Goal: Task Accomplishment & Management: Use online tool/utility

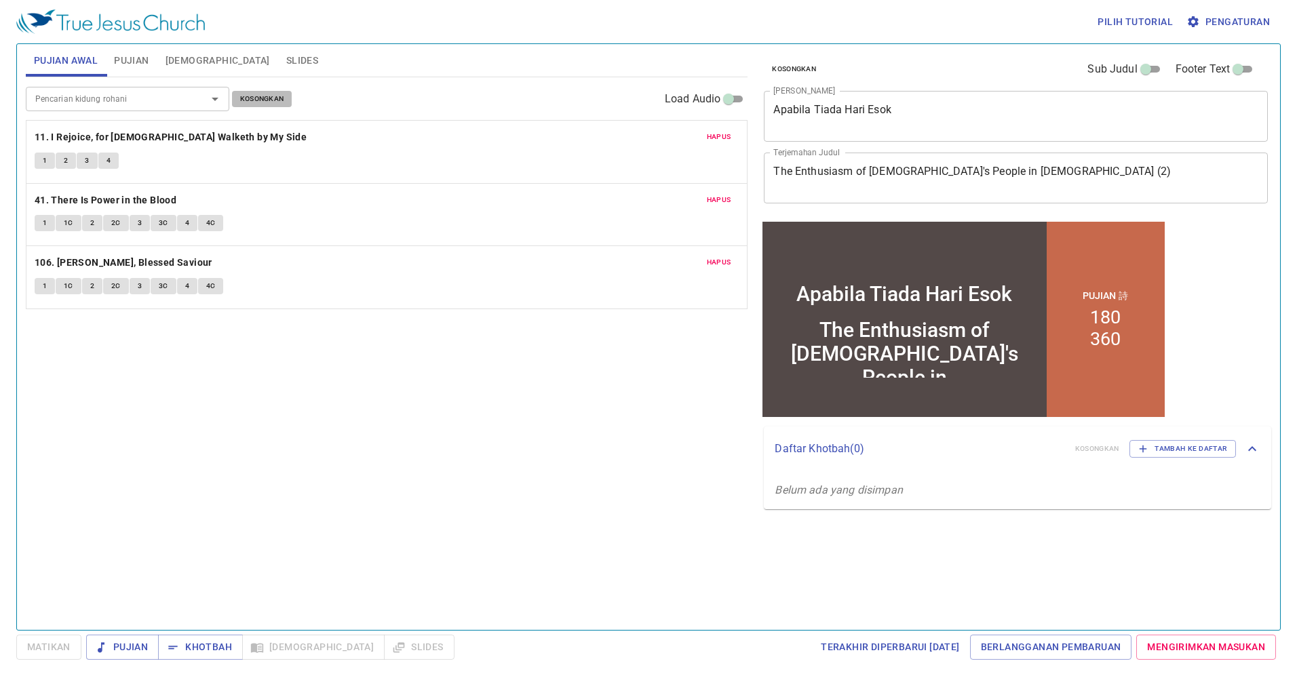
click at [264, 94] on span "Kosongkan" at bounding box center [262, 99] width 44 height 12
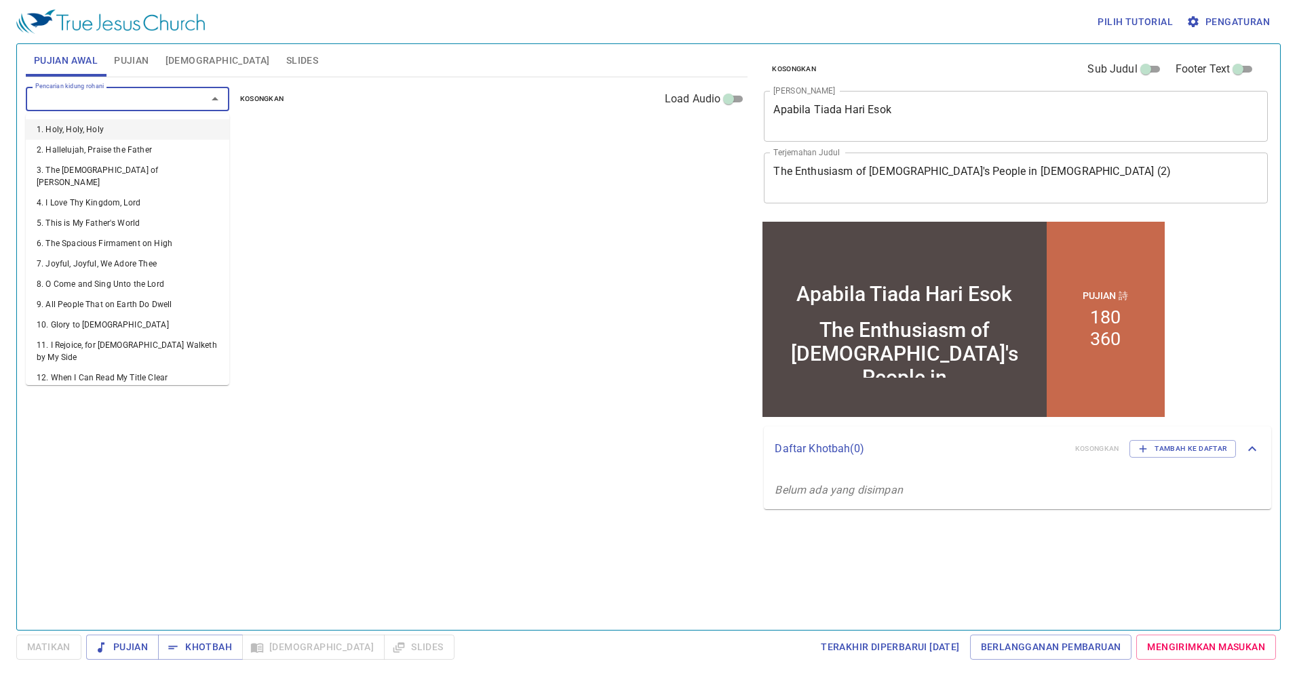
click at [128, 94] on input "Pencarian kidung rohani" at bounding box center [107, 99] width 155 height 16
type input "43"
click at [144, 128] on li "43. Are You Washed in the Blood?" at bounding box center [128, 129] width 204 height 20
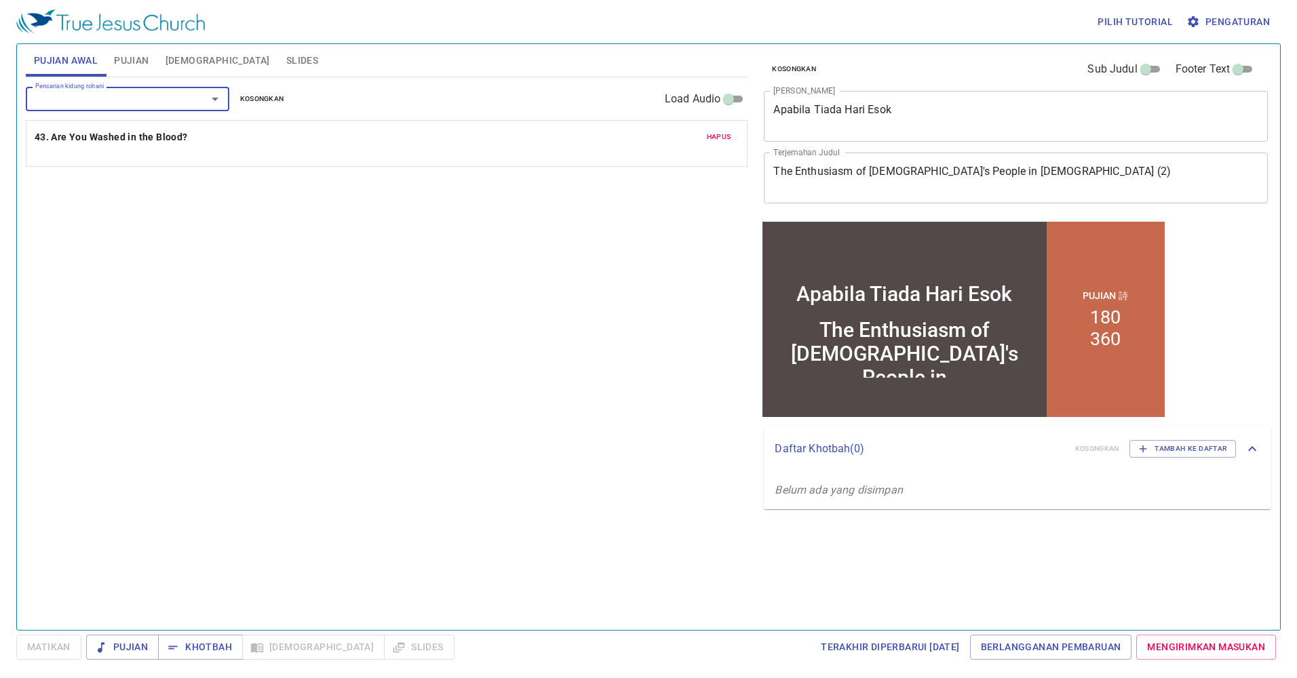
click at [107, 102] on input "Pencarian kidung rohani" at bounding box center [107, 99] width 155 height 16
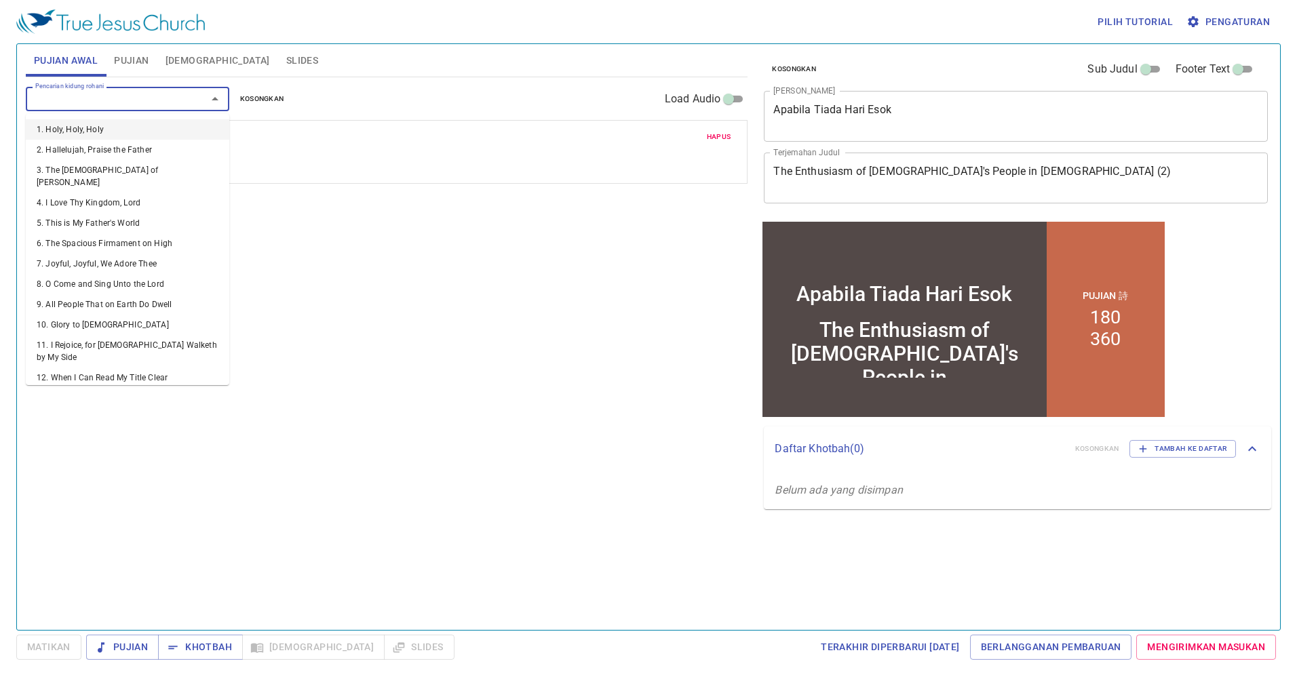
click at [438, 265] on div "Pencarian kidung rohani Pencarian kidung rohani Kosongkan Load Audio Hapus 43. …" at bounding box center [387, 347] width 722 height 541
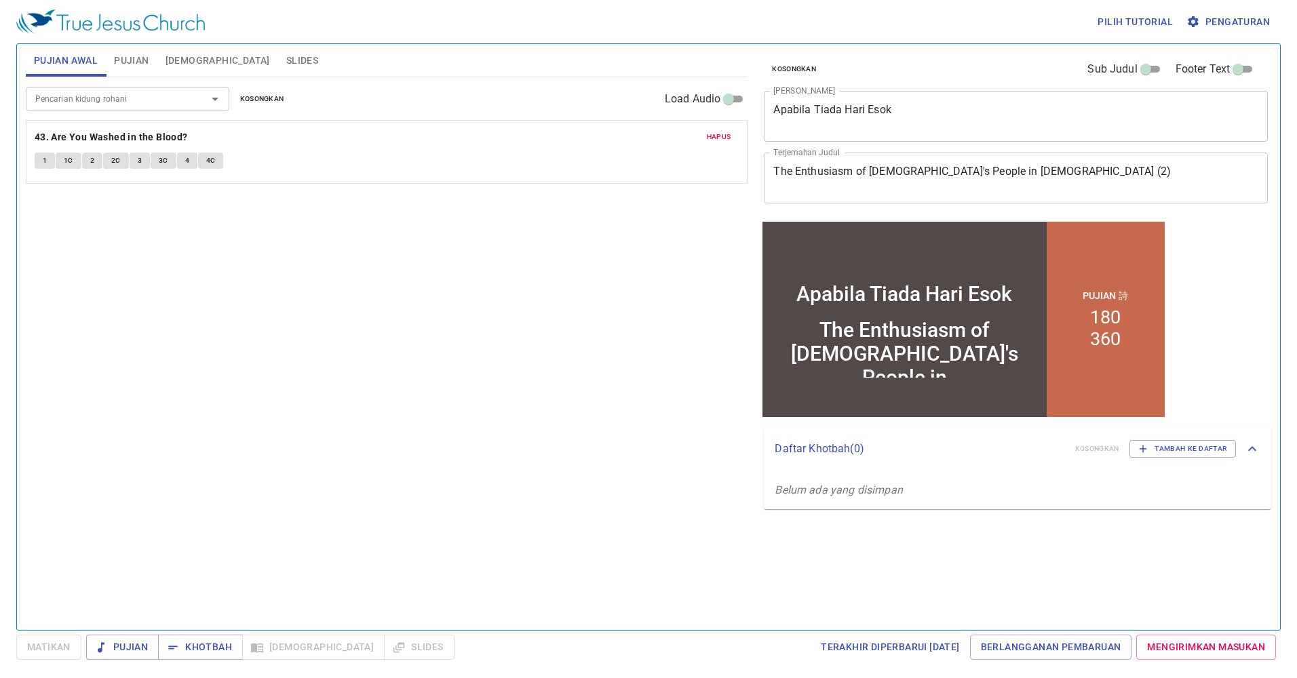
click at [45, 162] on span "1" at bounding box center [45, 161] width 4 height 12
click at [1250, 21] on span "Pengaturan" at bounding box center [1229, 22] width 81 height 17
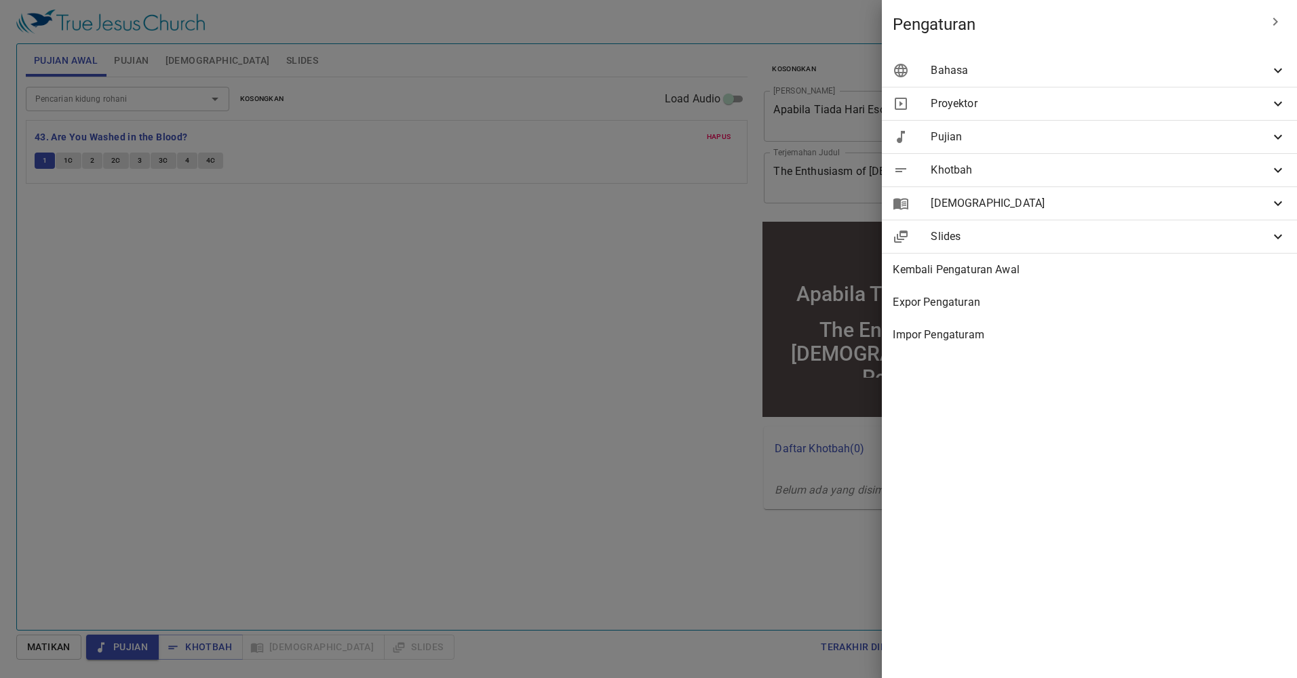
click at [1220, 73] on span "Bahasa" at bounding box center [1100, 70] width 339 height 16
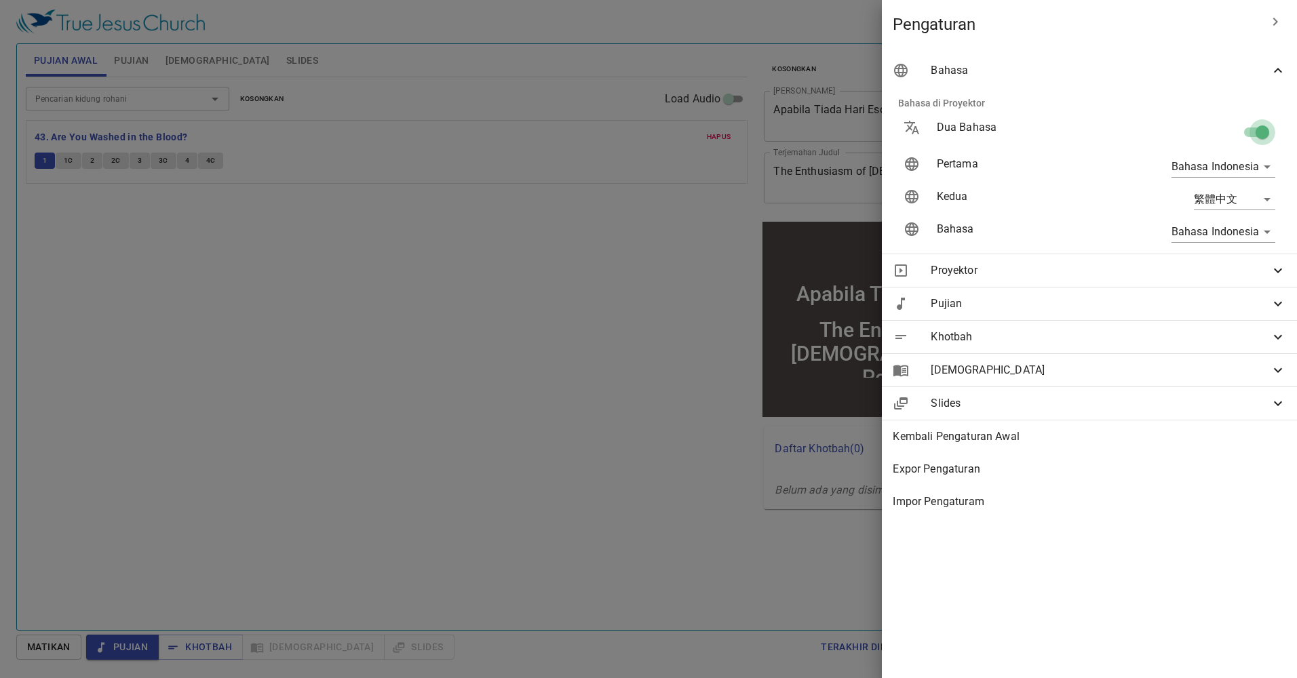
click at [1267, 132] on input "checkbox" at bounding box center [1262, 135] width 77 height 26
checkbox input "false"
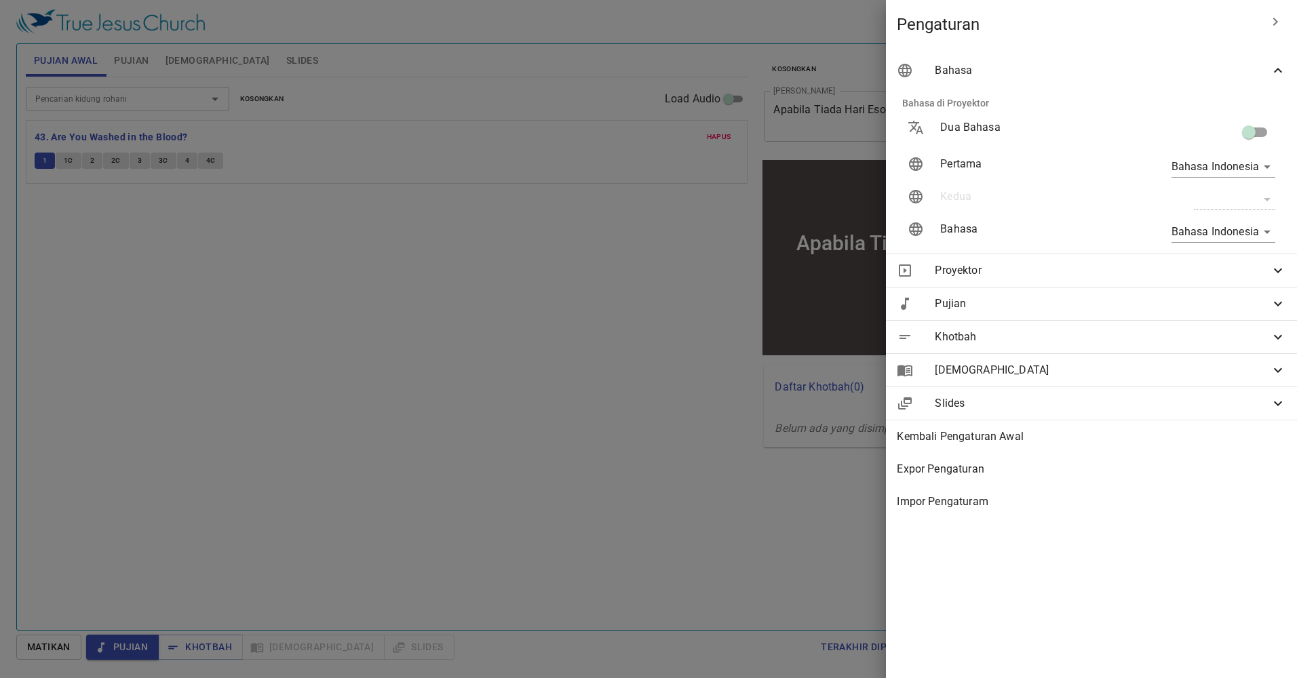
click at [649, 330] on div at bounding box center [648, 339] width 1297 height 678
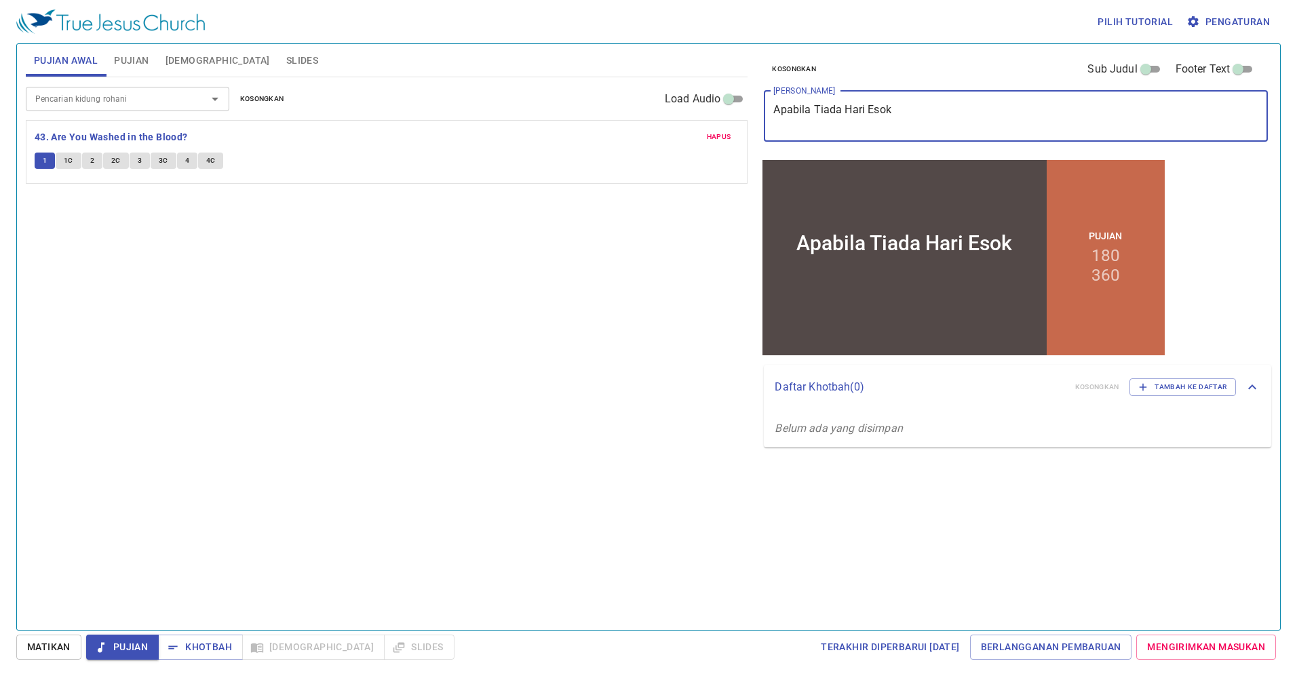
drag, startPoint x: 933, startPoint y: 113, endPoint x: 695, endPoint y: 79, distance: 240.5
click at [695, 79] on div "Pujian Awal Pujian Alkitab Slides Pencarian kidung rohani Pencarian kidung roha…" at bounding box center [648, 332] width 1256 height 586
type textarea "Iman Yusuf"
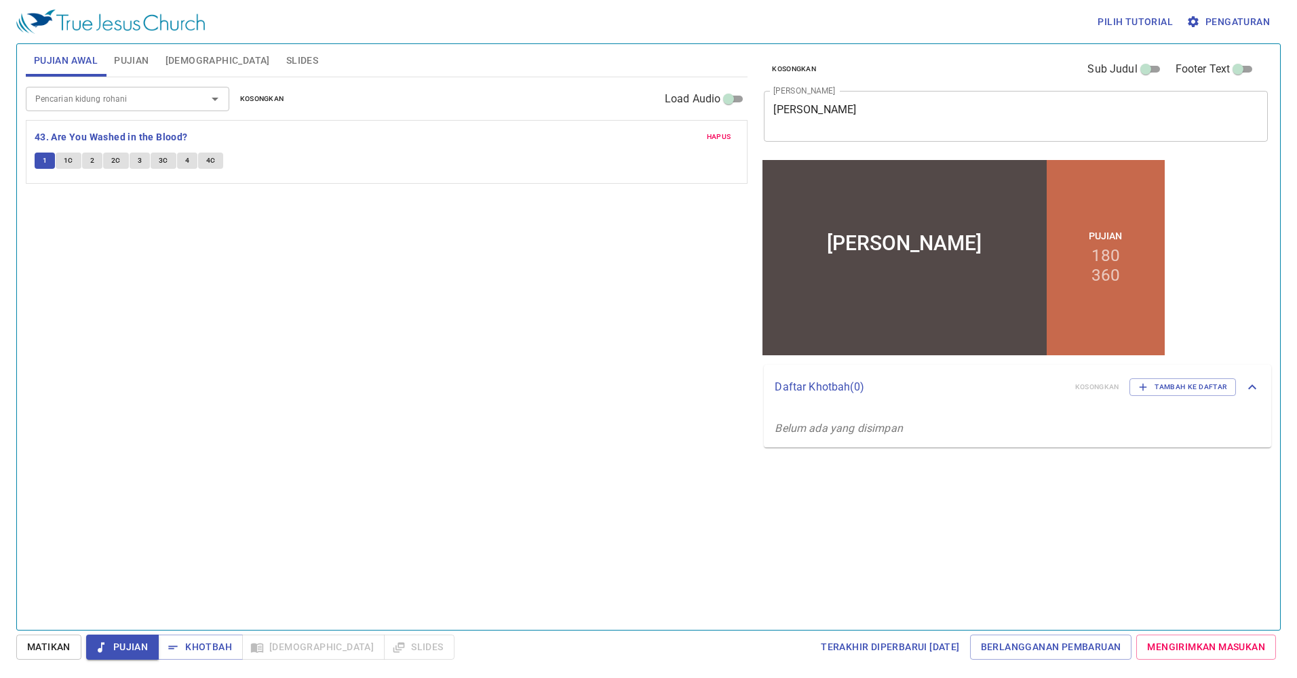
click at [95, 96] on input "Pencarian kidung rohani" at bounding box center [107, 99] width 155 height 16
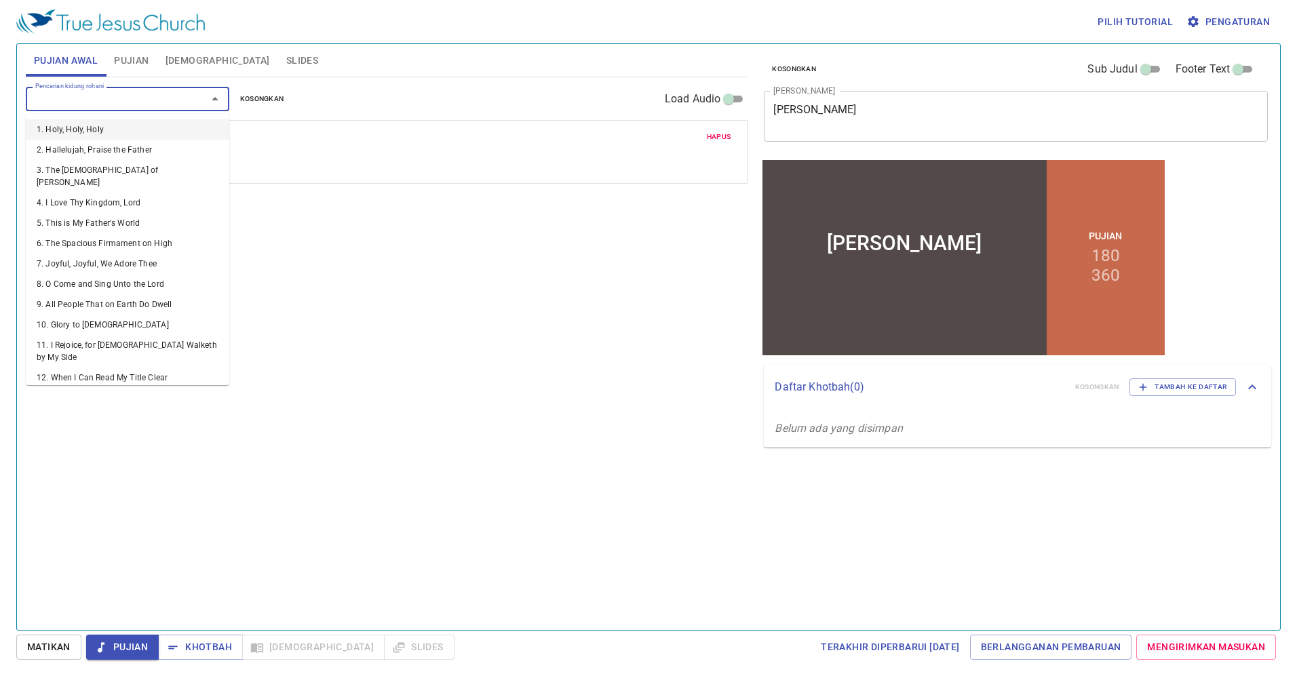
click at [400, 315] on div "Pencarian kidung rohani Pencarian kidung rohani Kosongkan Load Audio Hapus 43. …" at bounding box center [387, 347] width 722 height 541
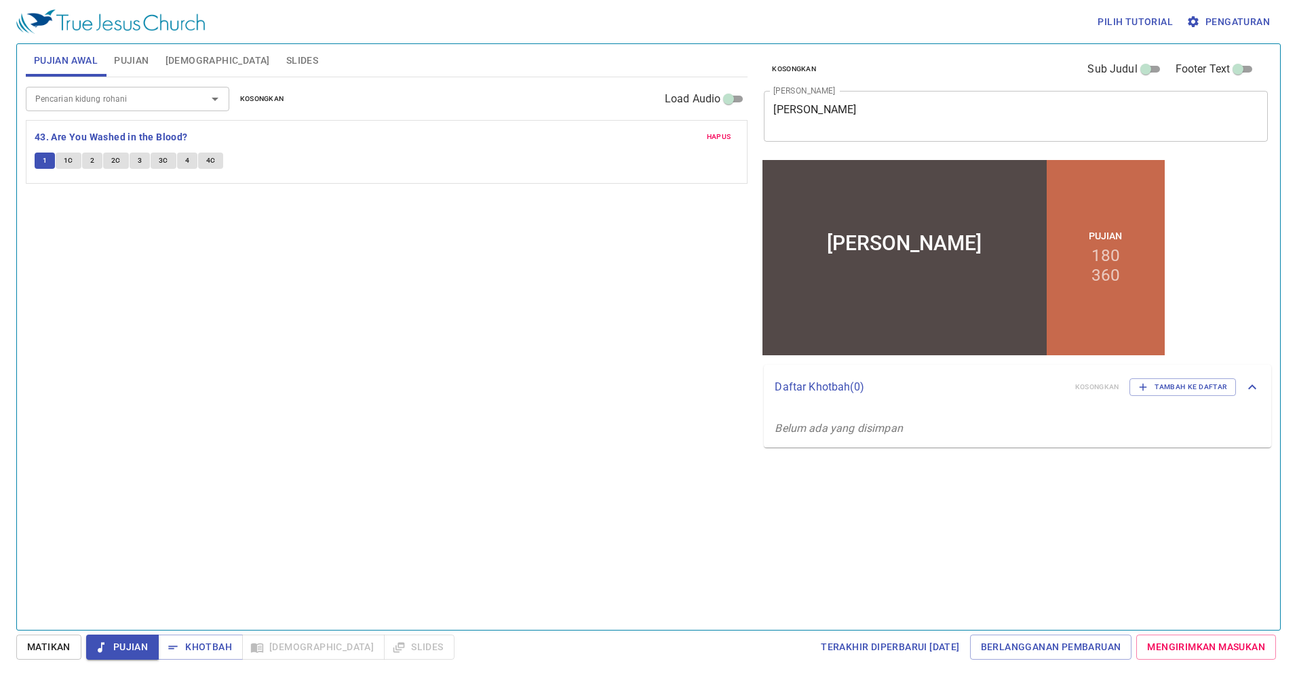
click at [117, 101] on input "Pencarian kidung rohani" at bounding box center [107, 99] width 155 height 16
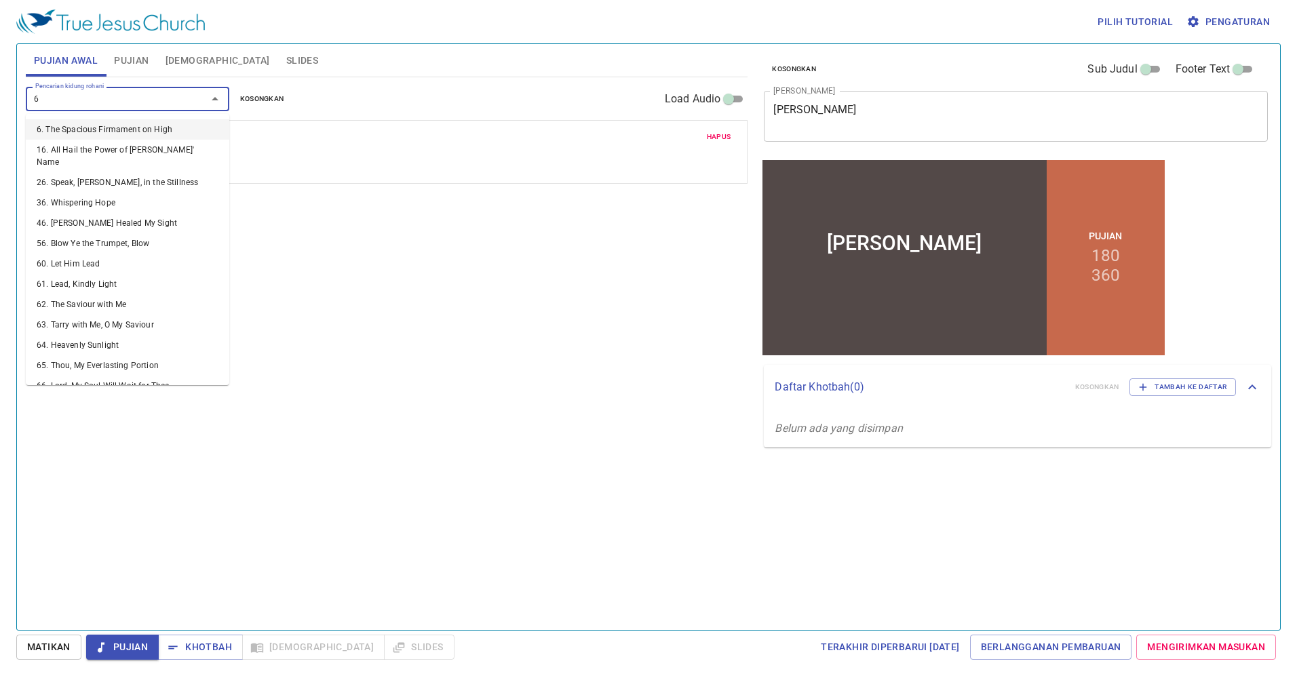
type input "62"
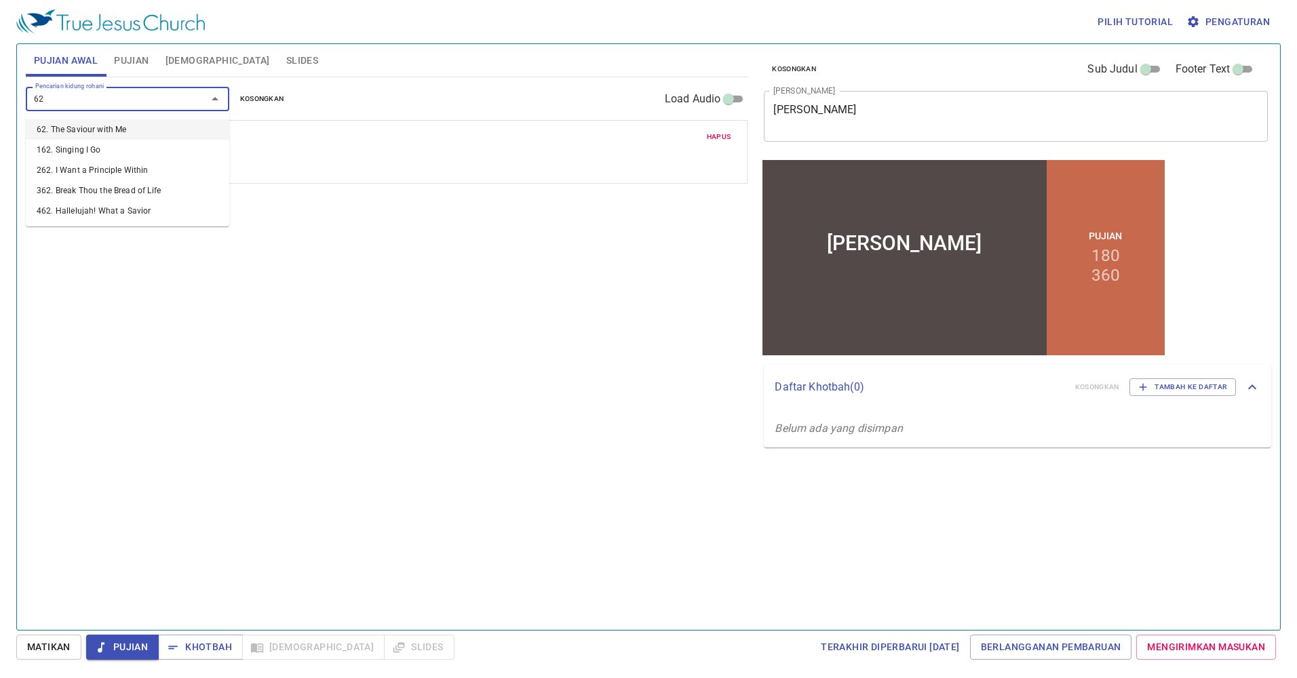
click at [124, 132] on li "62. The Saviour with Me" at bounding box center [128, 129] width 204 height 20
type input "112"
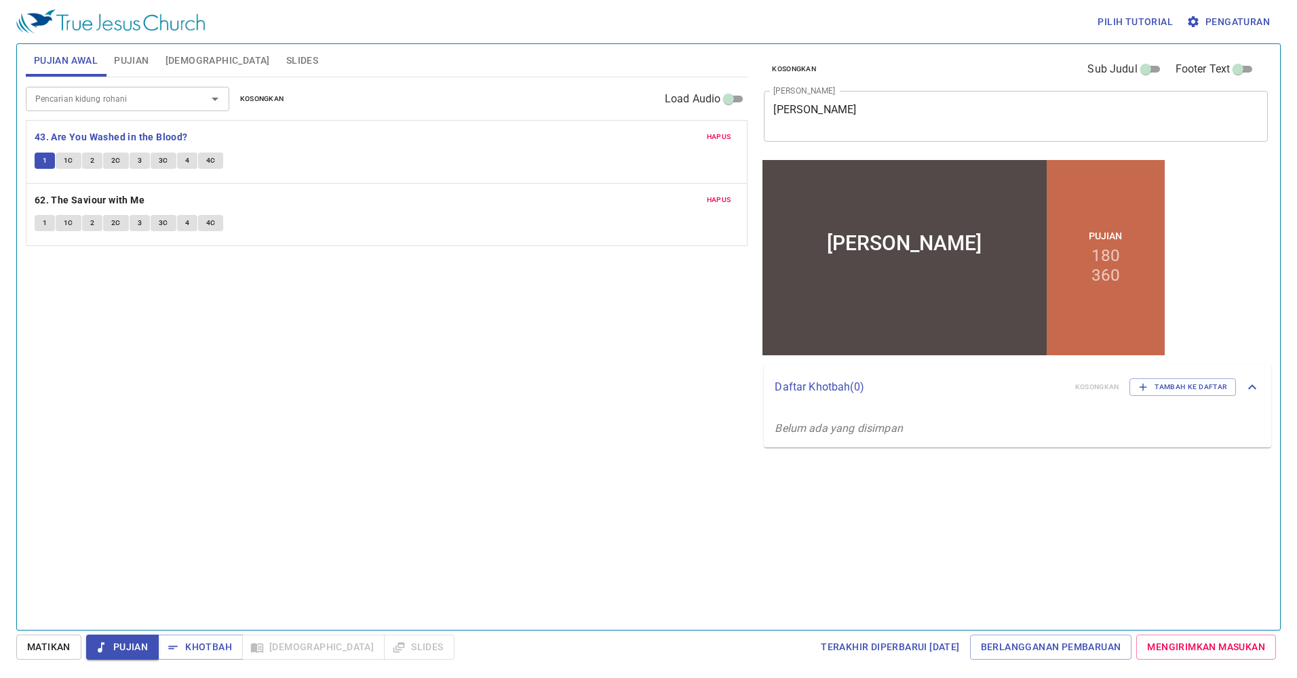
click at [132, 99] on input "Pencarian kidung rohani" at bounding box center [107, 99] width 155 height 16
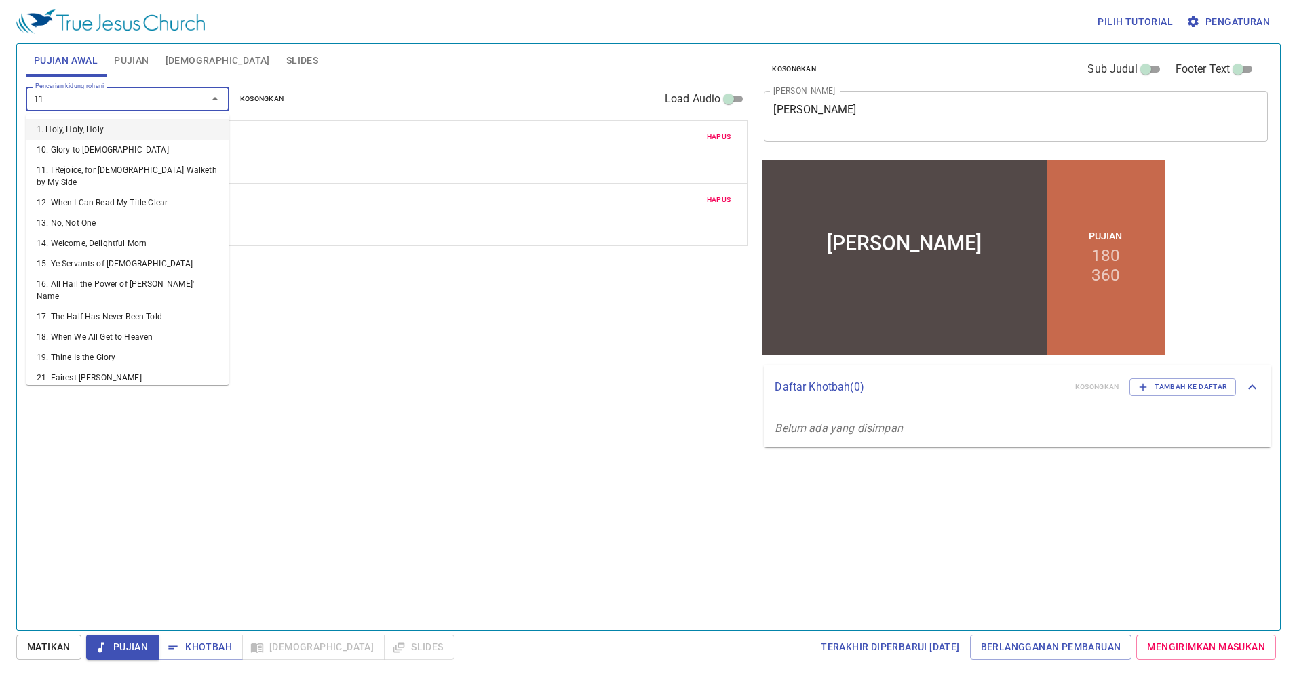
type input "112"
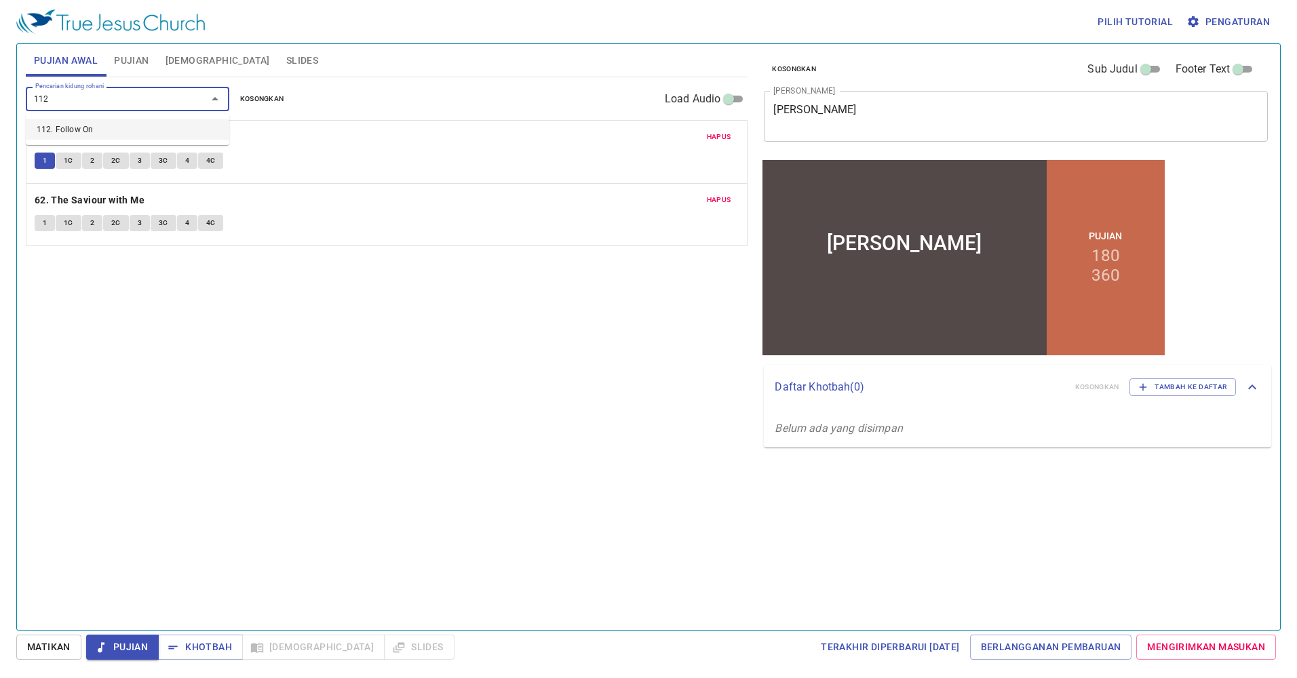
click at [129, 128] on li "112. Follow On" at bounding box center [128, 129] width 204 height 20
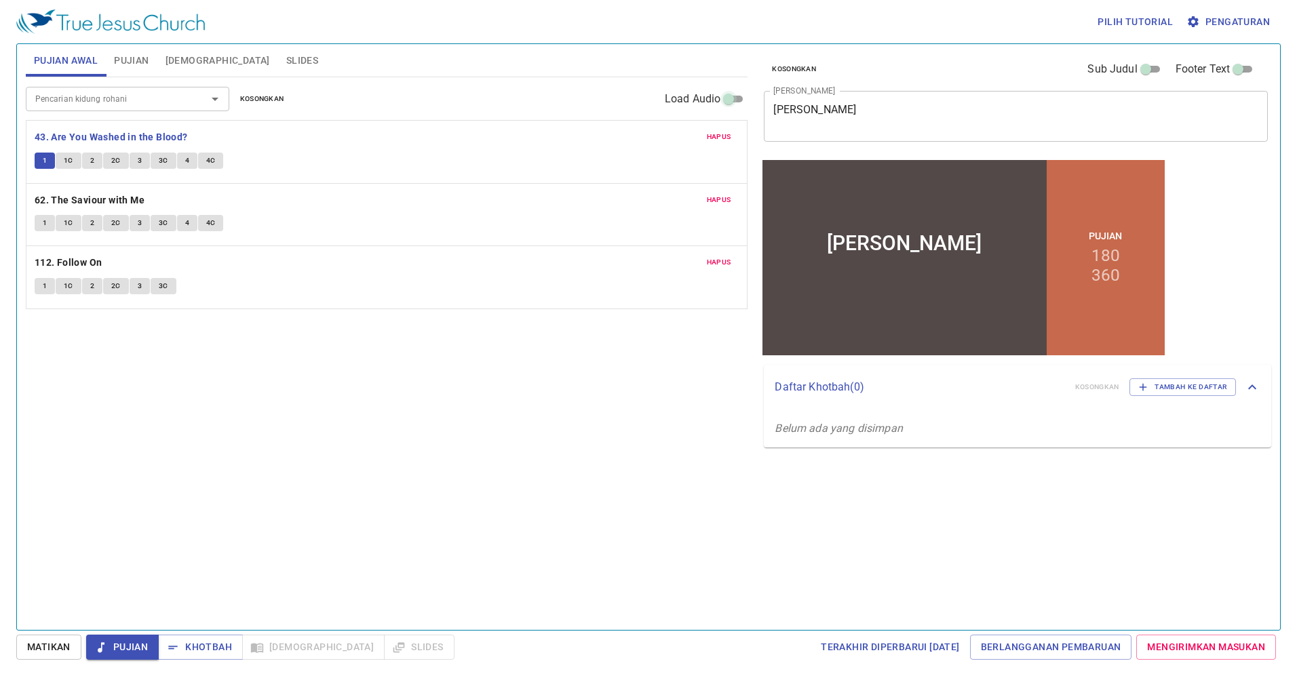
click at [733, 98] on input "Load Audio" at bounding box center [728, 102] width 49 height 16
checkbox input "true"
select select "1"
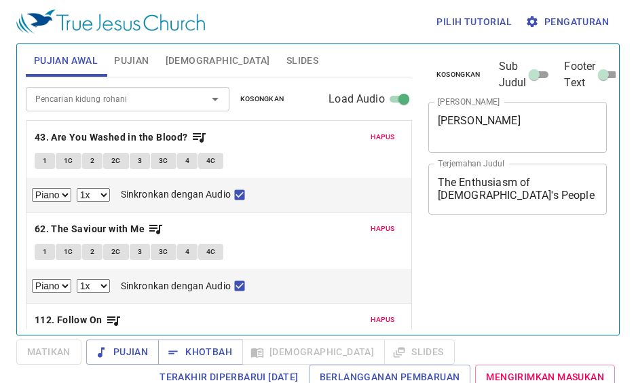
select select "1"
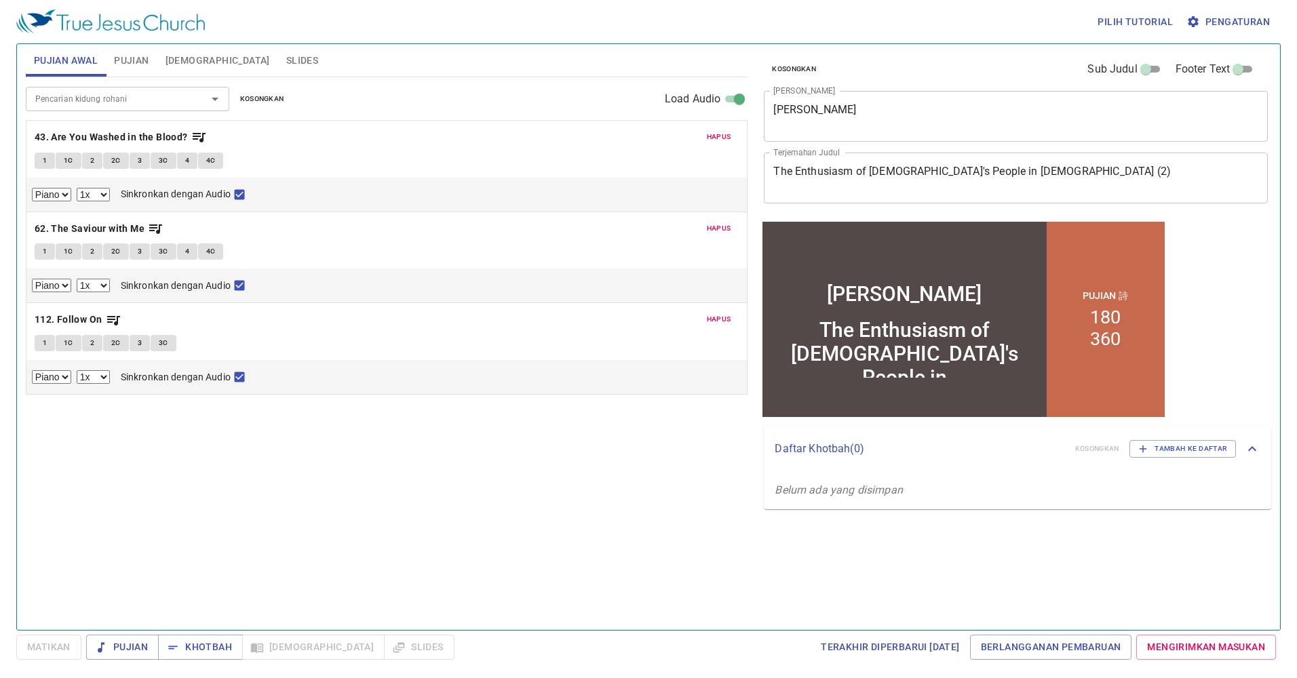
click at [43, 161] on span "1" at bounding box center [45, 161] width 4 height 12
checkbox input "false"
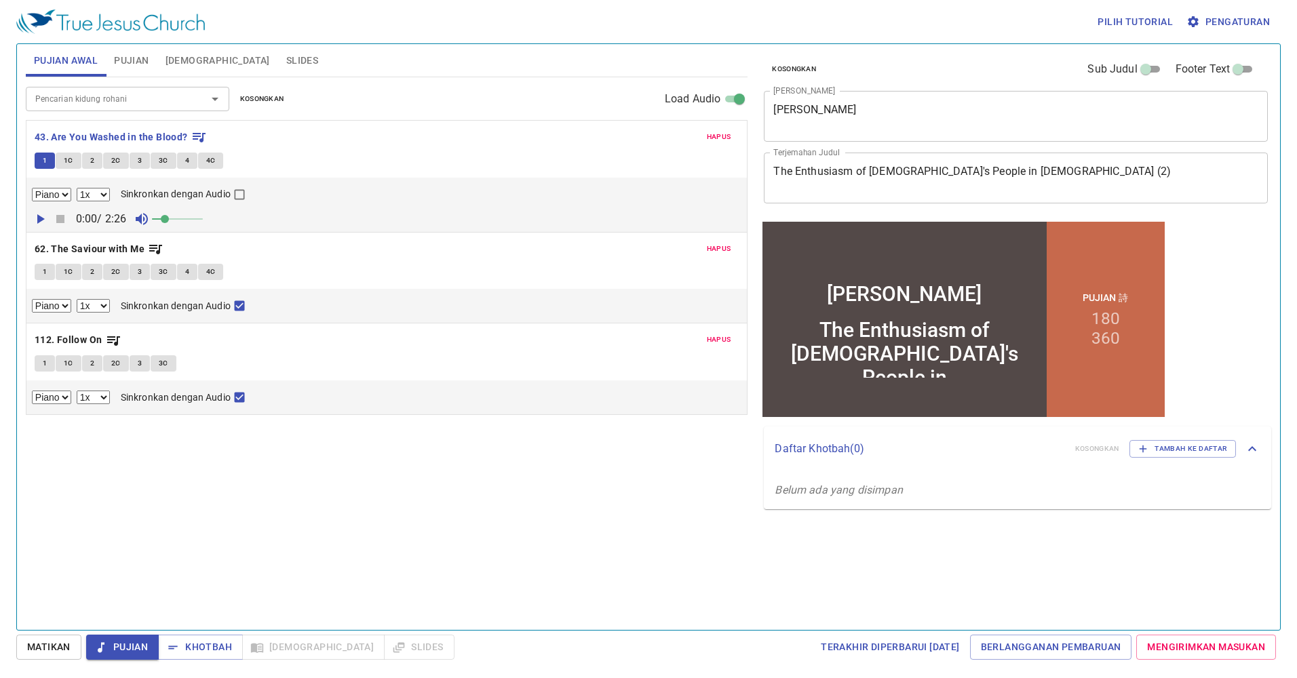
click at [635, 20] on span "Pengaturan" at bounding box center [1229, 22] width 81 height 17
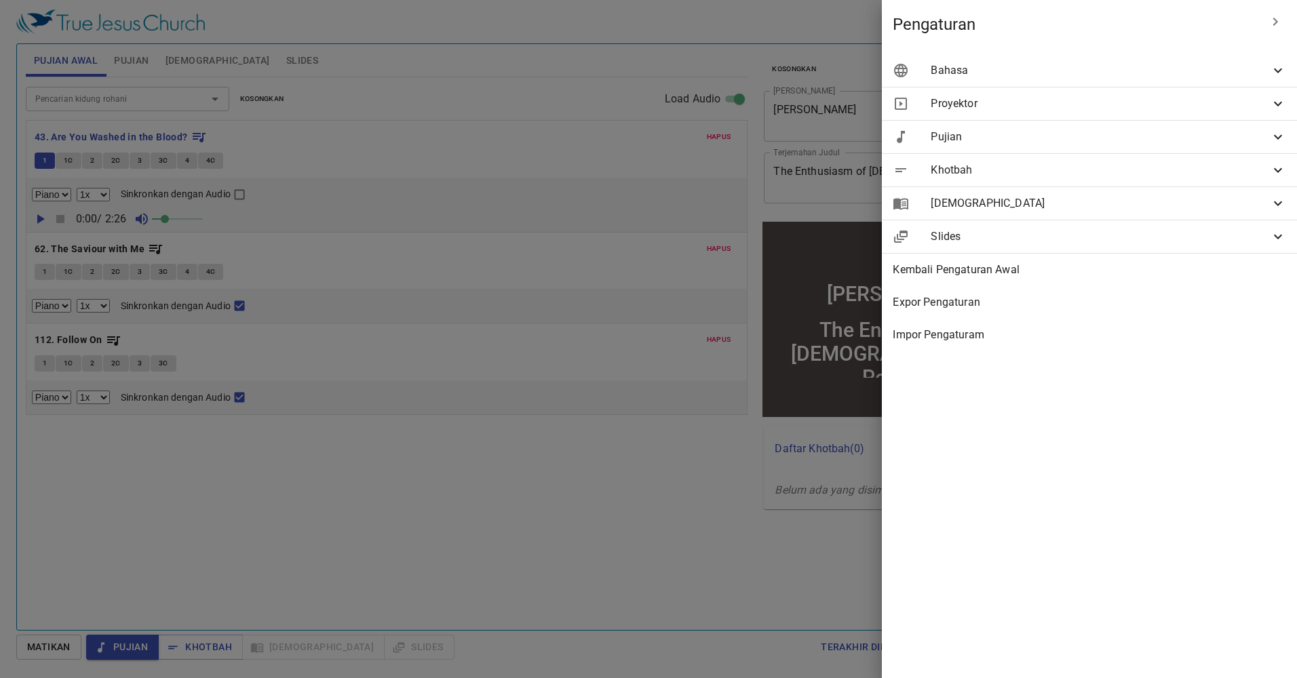
click at [635, 66] on span "Bahasa" at bounding box center [1100, 70] width 339 height 16
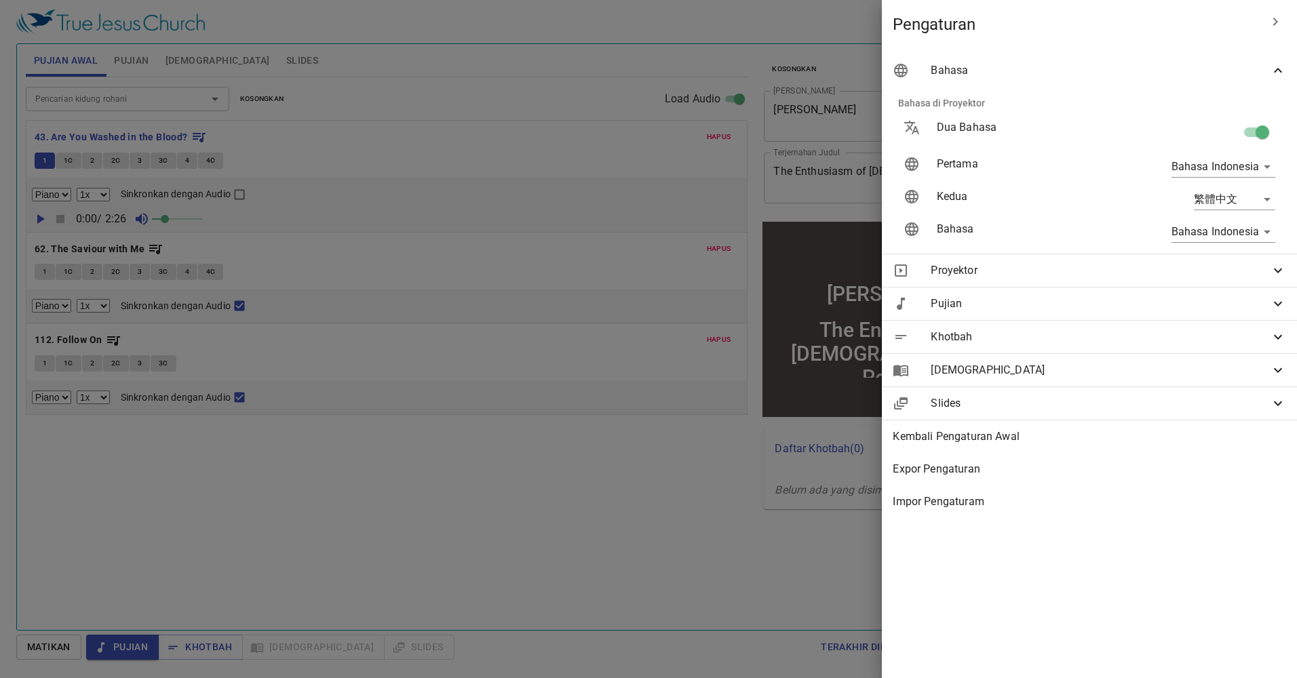
click at [635, 130] on input "checkbox" at bounding box center [1262, 135] width 77 height 26
checkbox input "false"
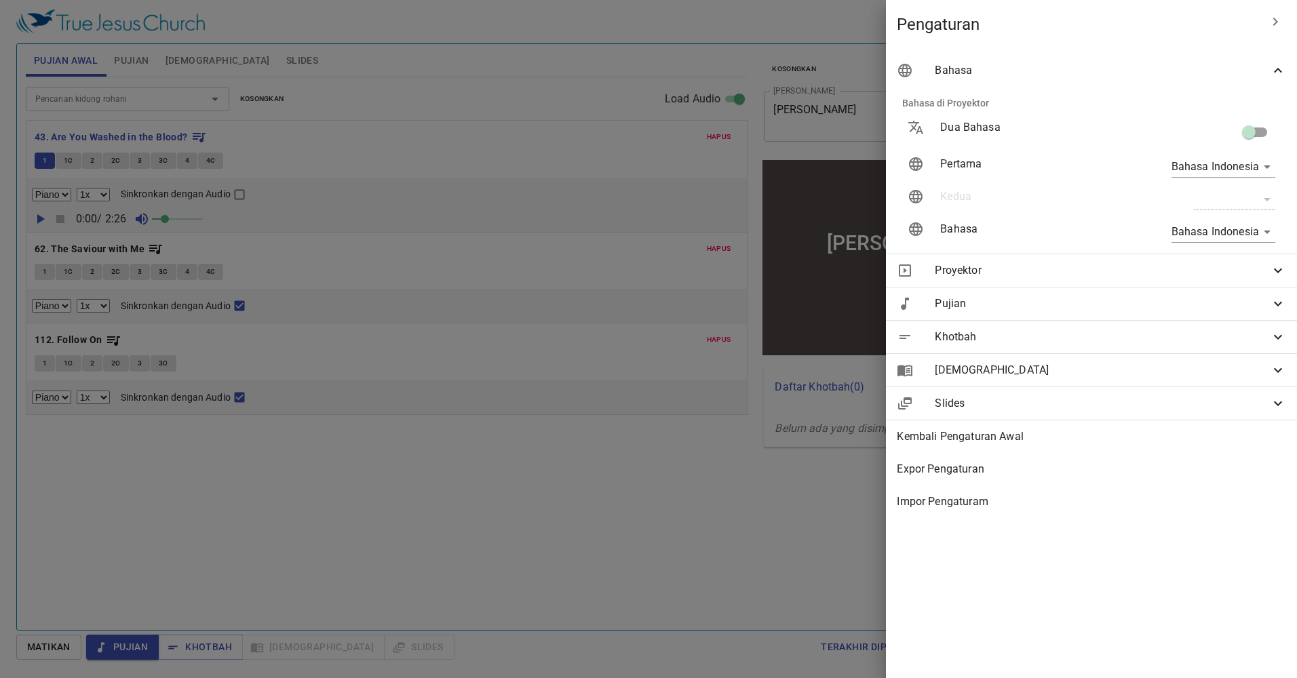
click at [635, 382] on div at bounding box center [648, 339] width 1297 height 678
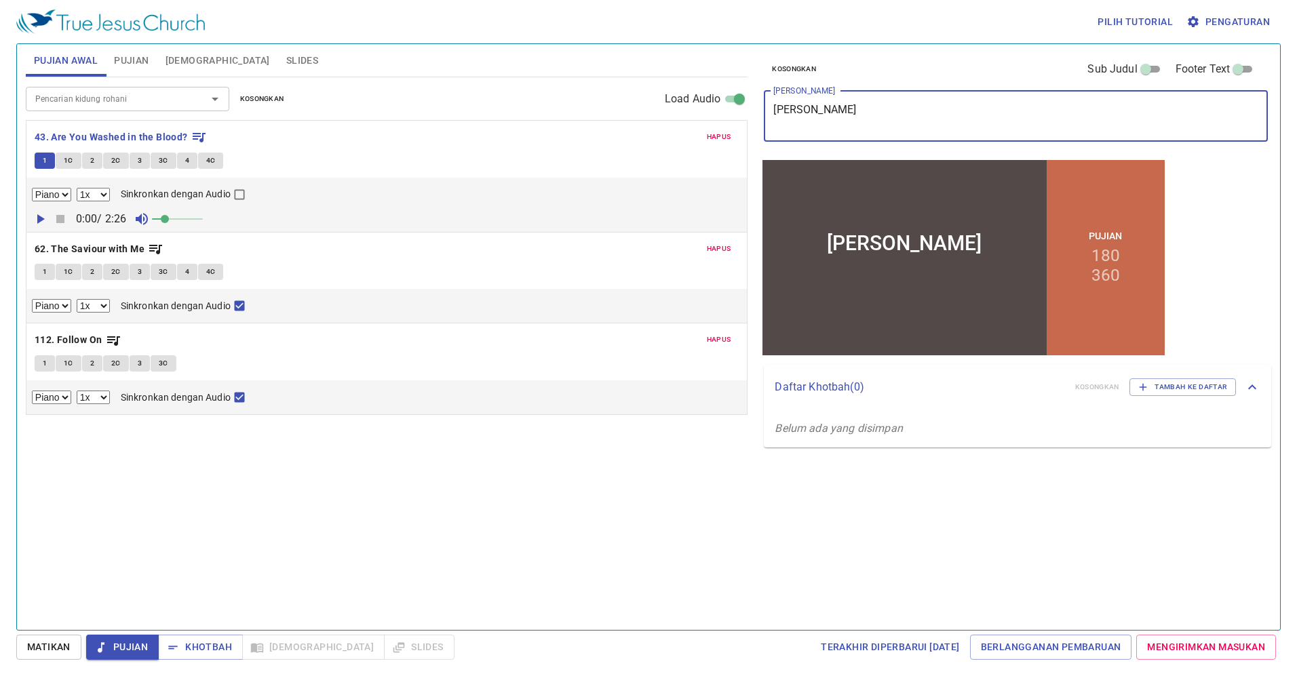
click at [635, 107] on textarea "Iman Yusuf" at bounding box center [1015, 116] width 485 height 26
type textarea "[PERSON_NAME] [PERSON_NAME]"
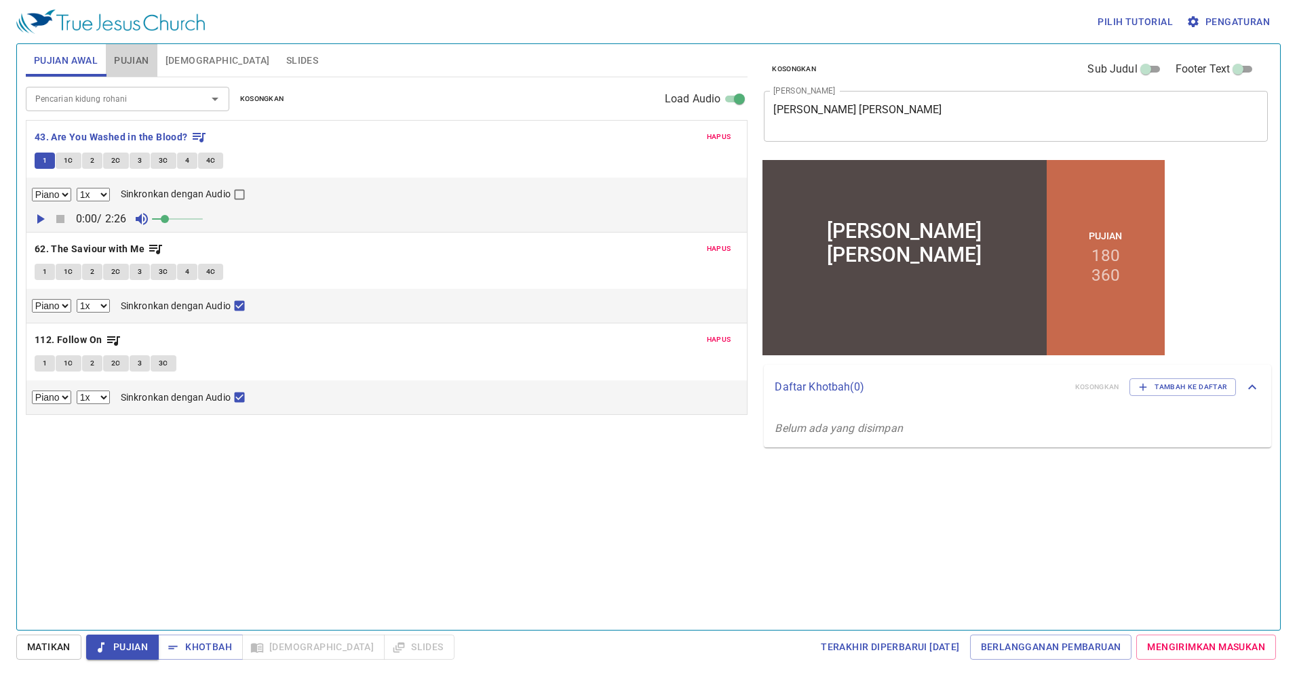
click at [129, 56] on span "Pujian" at bounding box center [131, 60] width 35 height 17
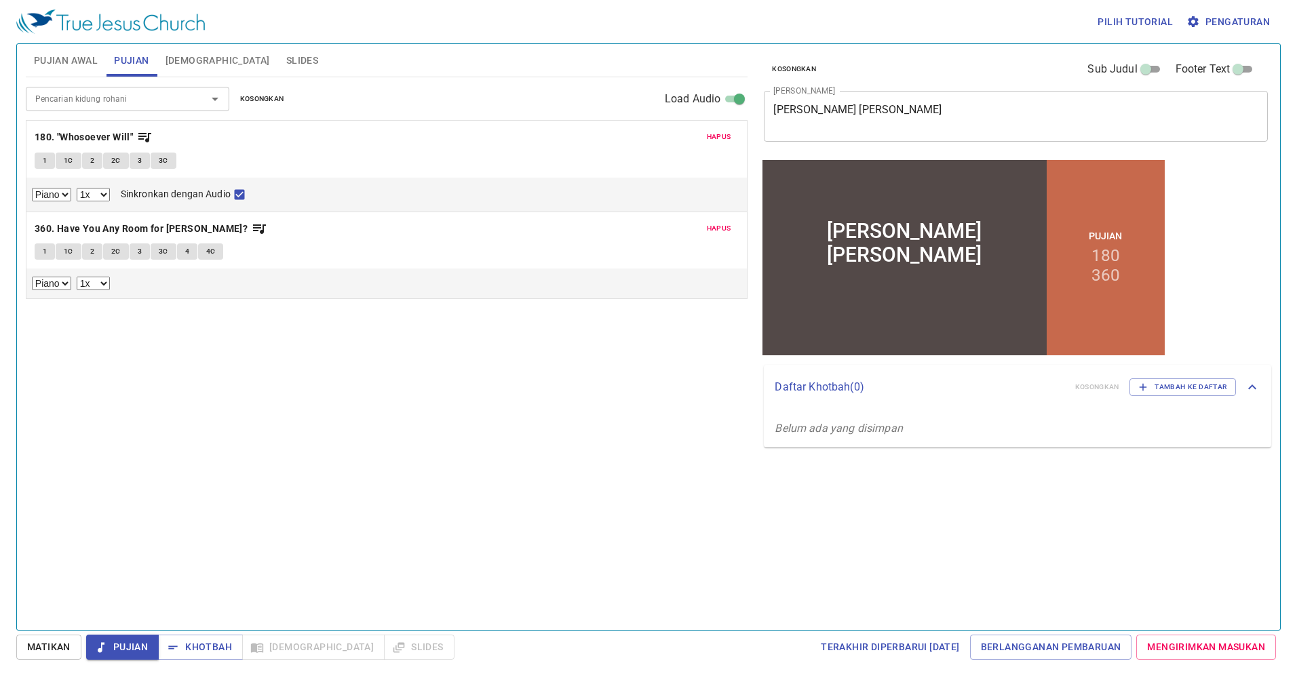
click at [275, 98] on span "Kosongkan" at bounding box center [262, 99] width 44 height 12
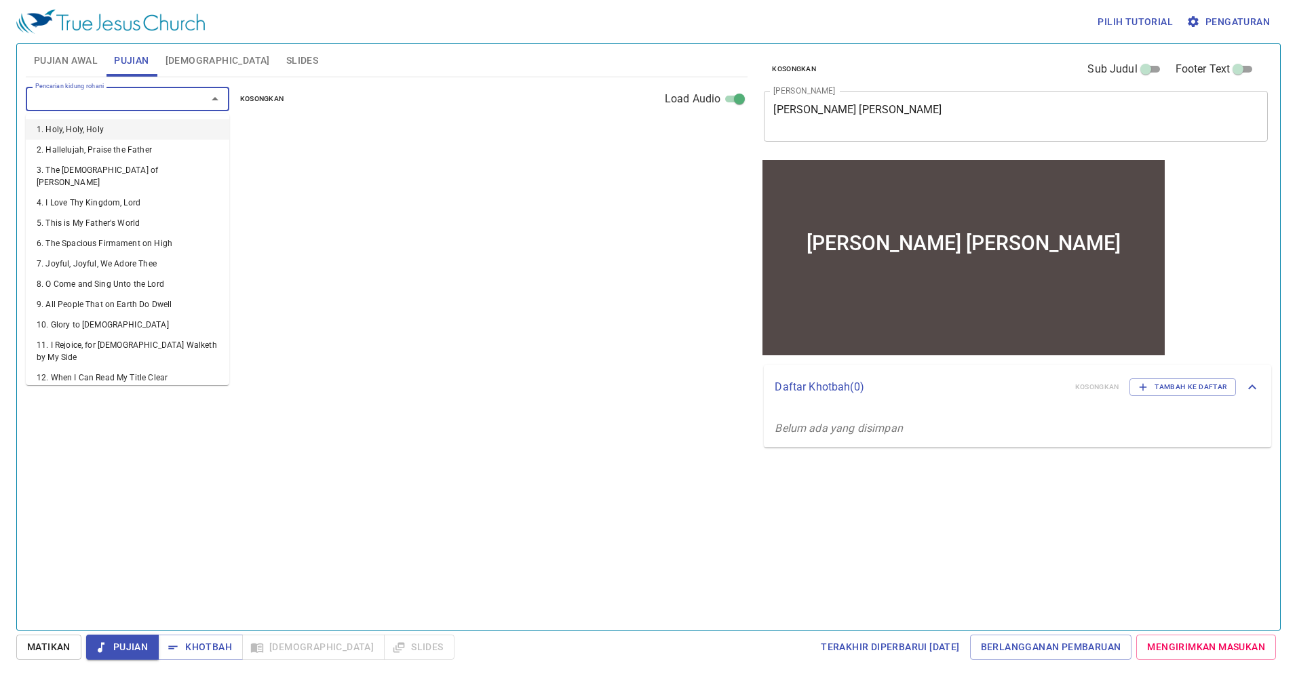
click at [103, 95] on input "Pencarian kidung rohani" at bounding box center [107, 99] width 155 height 16
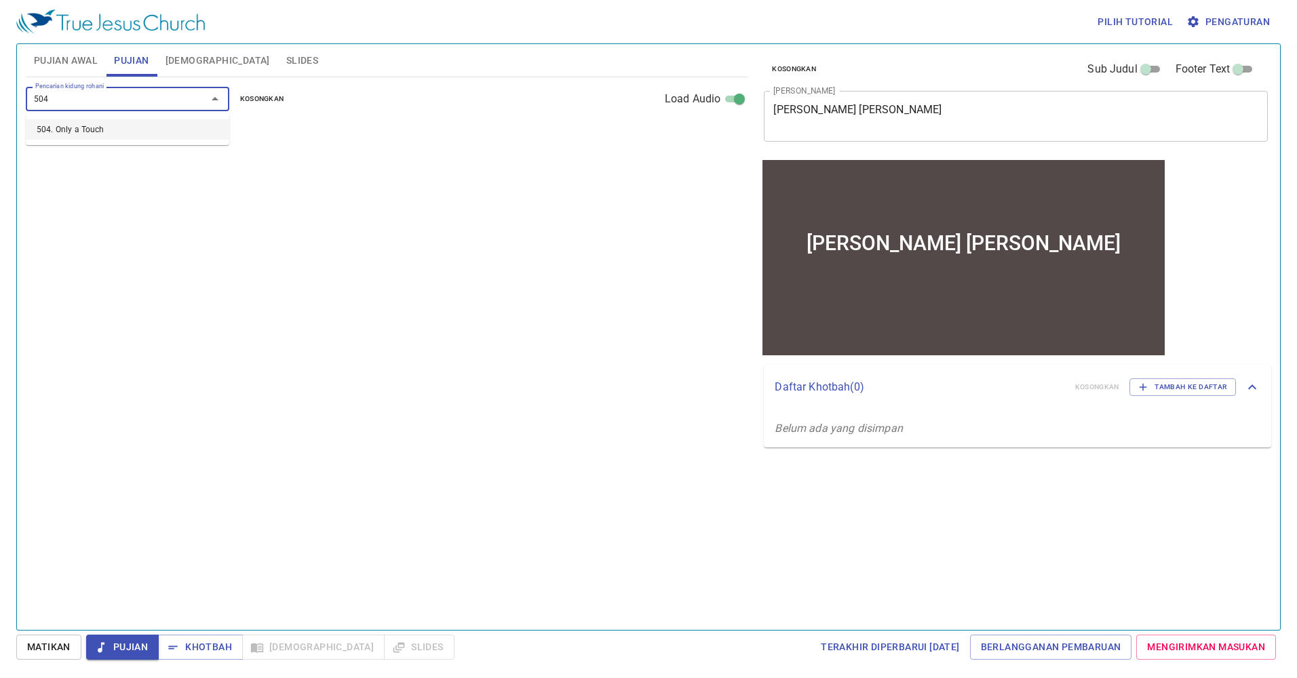
drag, startPoint x: 92, startPoint y: 99, endPoint x: -3, endPoint y: 94, distance: 94.4
click at [0, 94] on html "Pilih tutorial Pengaturan Pujian Awal Pujian Alkitab Slides Pencarian kidung ro…" at bounding box center [648, 339] width 1297 height 678
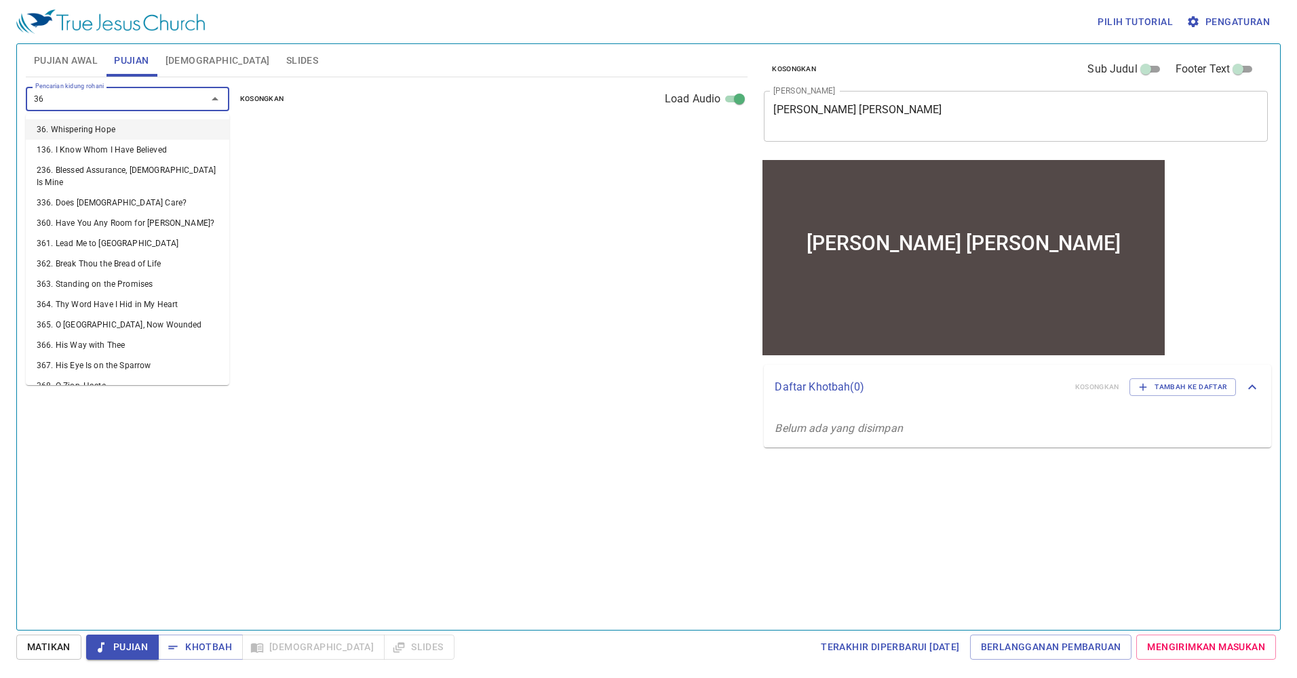
type input "361"
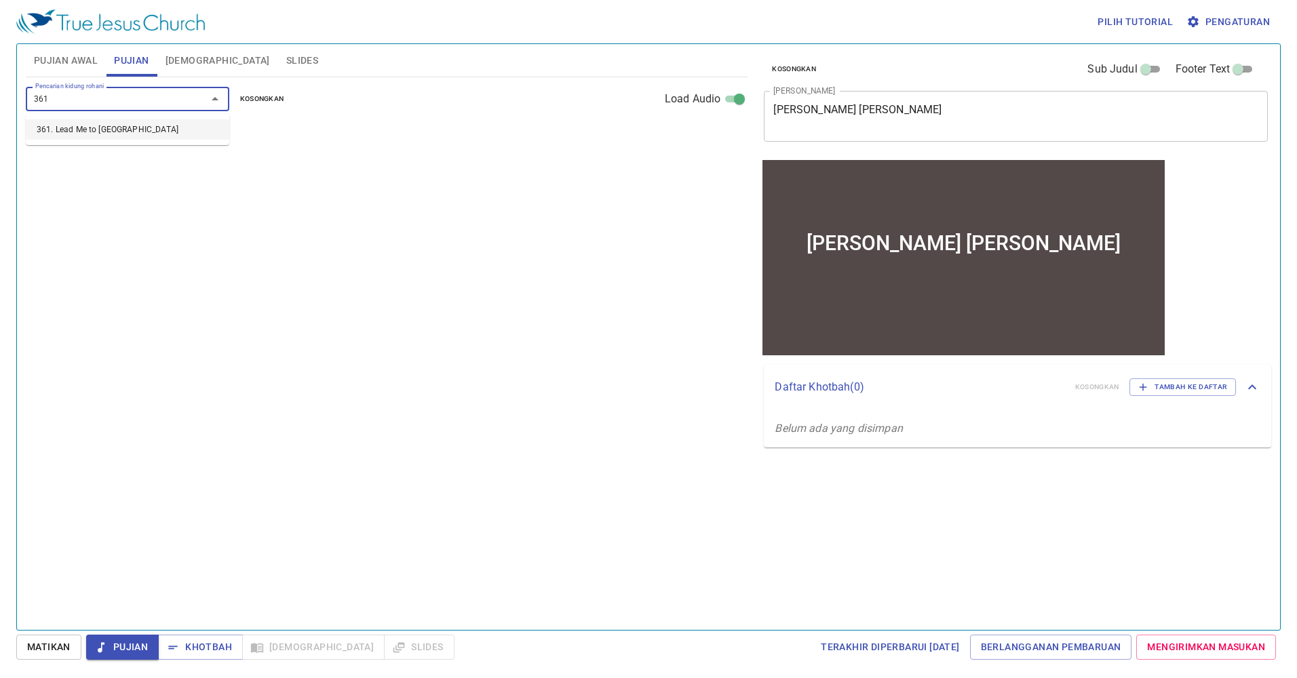
click at [89, 127] on li "361. Lead Me to Calvary" at bounding box center [128, 129] width 204 height 20
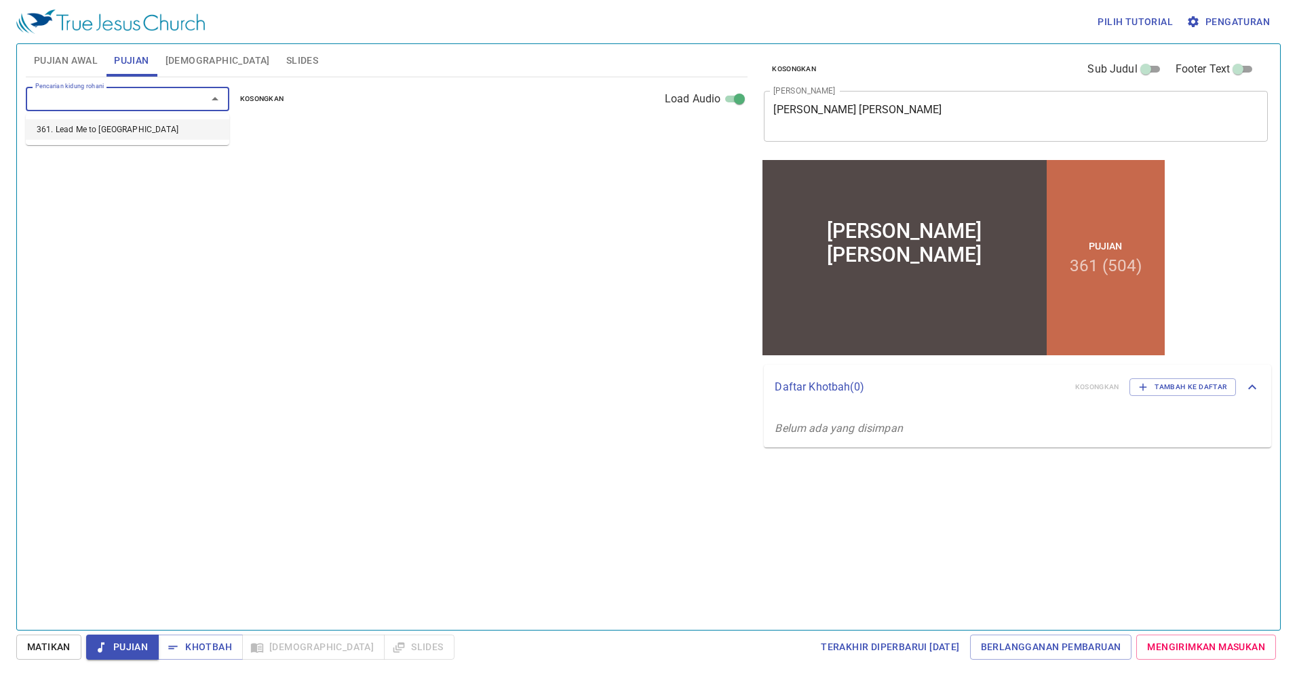
select select "1"
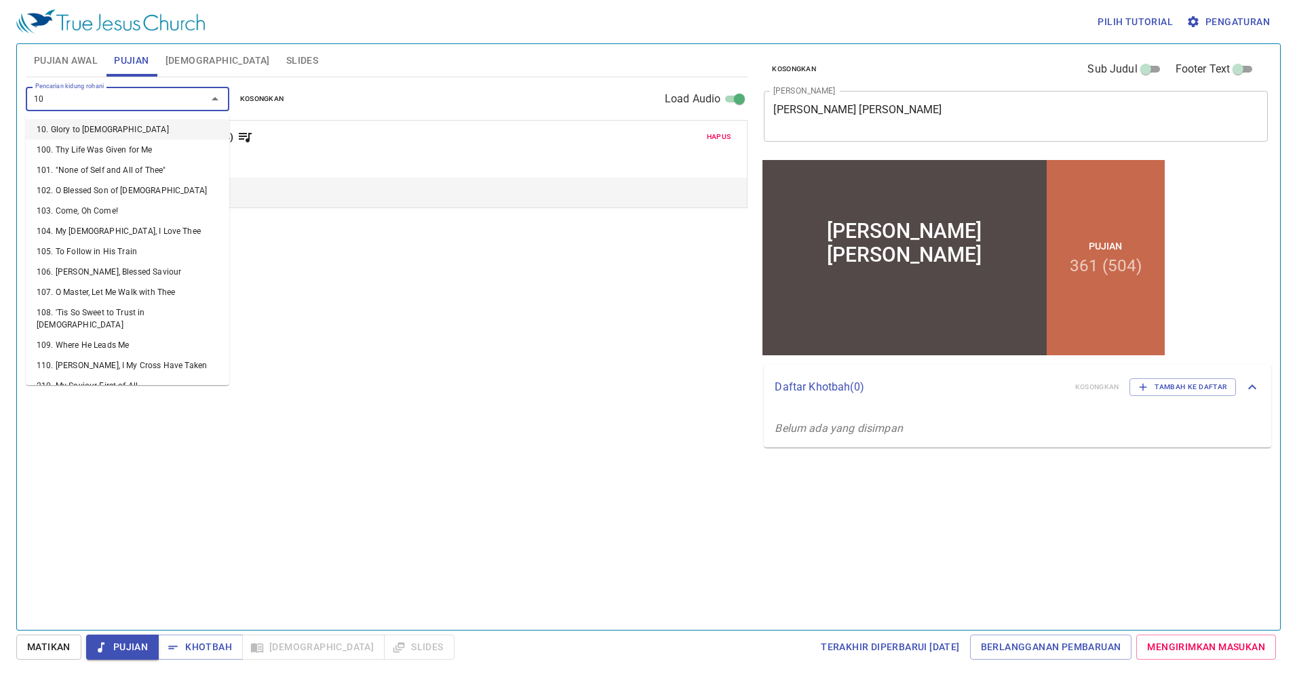
type input "109"
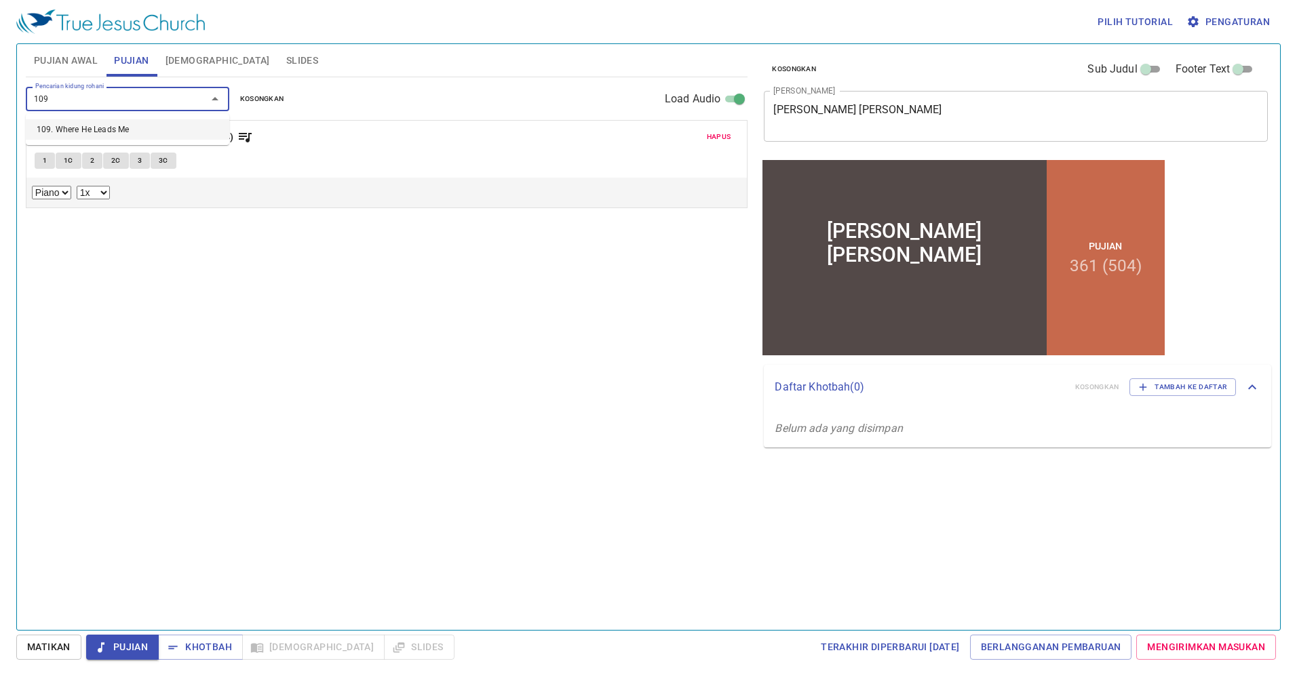
click at [147, 129] on li "109. Where He Leads Me" at bounding box center [128, 129] width 204 height 20
select select "1"
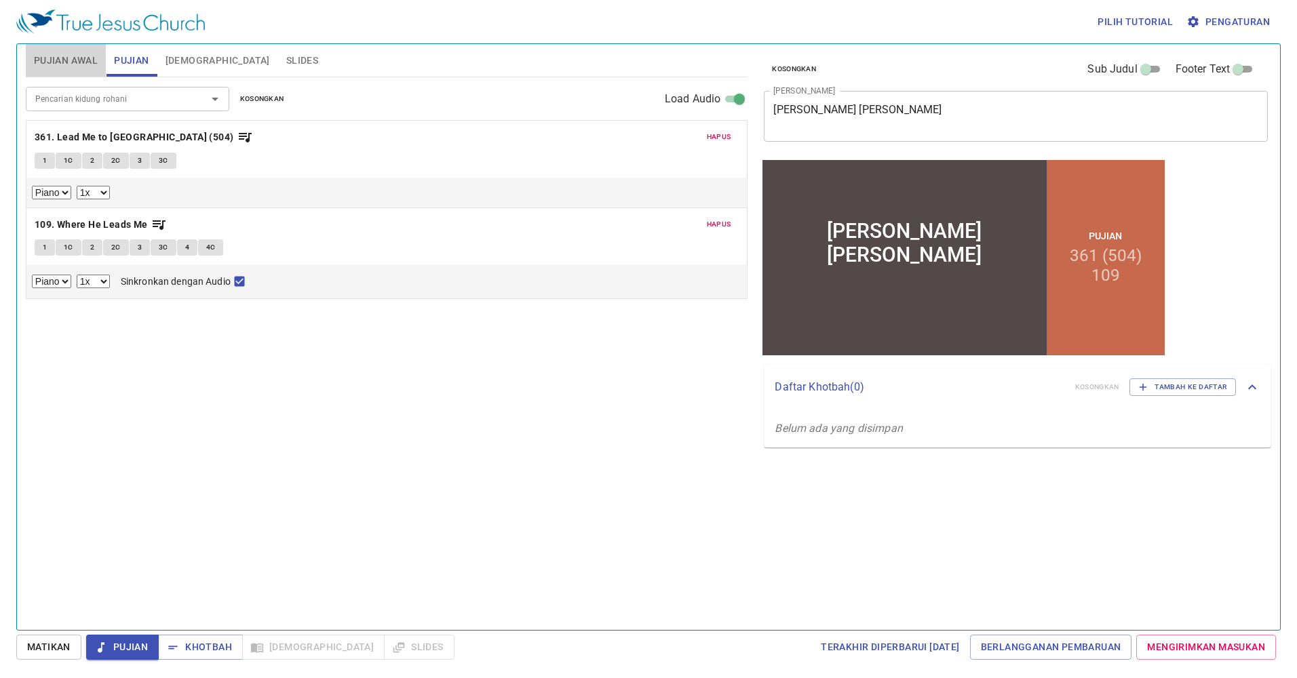
click at [65, 62] on span "Pujian Awal" at bounding box center [66, 60] width 64 height 17
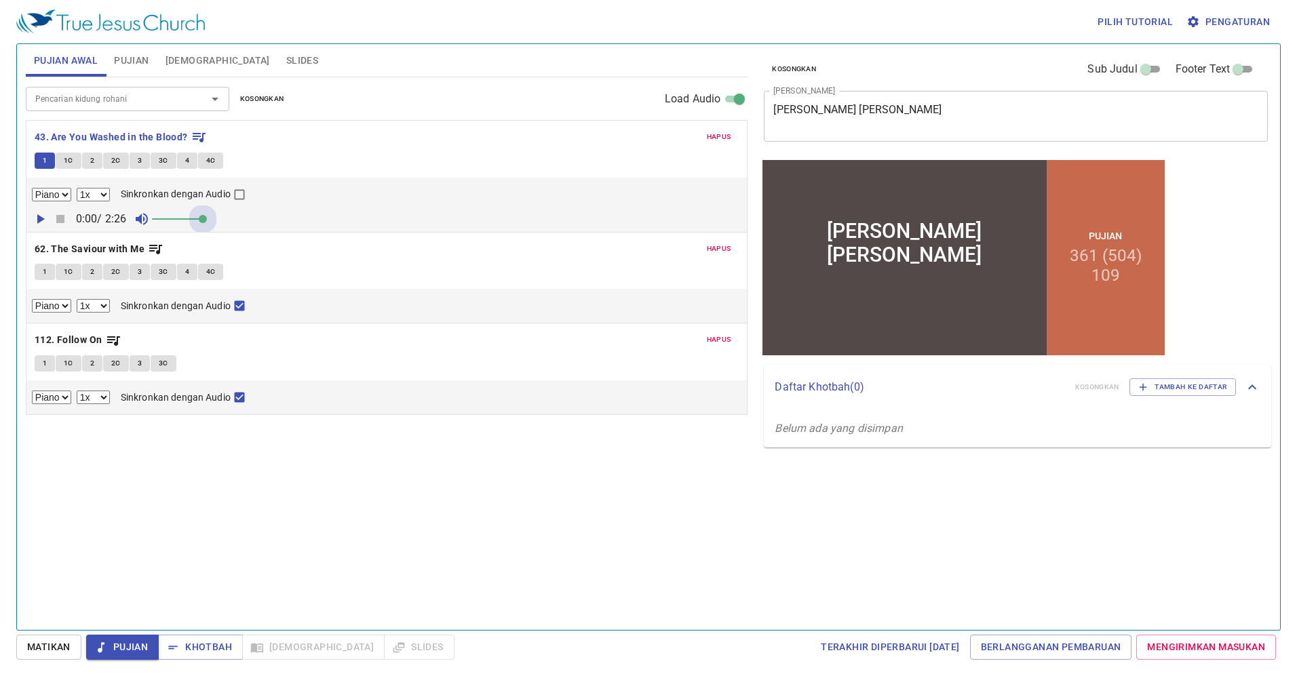
drag, startPoint x: 165, startPoint y: 219, endPoint x: 229, endPoint y: 222, distance: 64.5
click at [229, 222] on div "0:00 / 2:26" at bounding box center [387, 219] width 710 height 20
click at [635, 18] on span "Pengaturan" at bounding box center [1229, 22] width 81 height 17
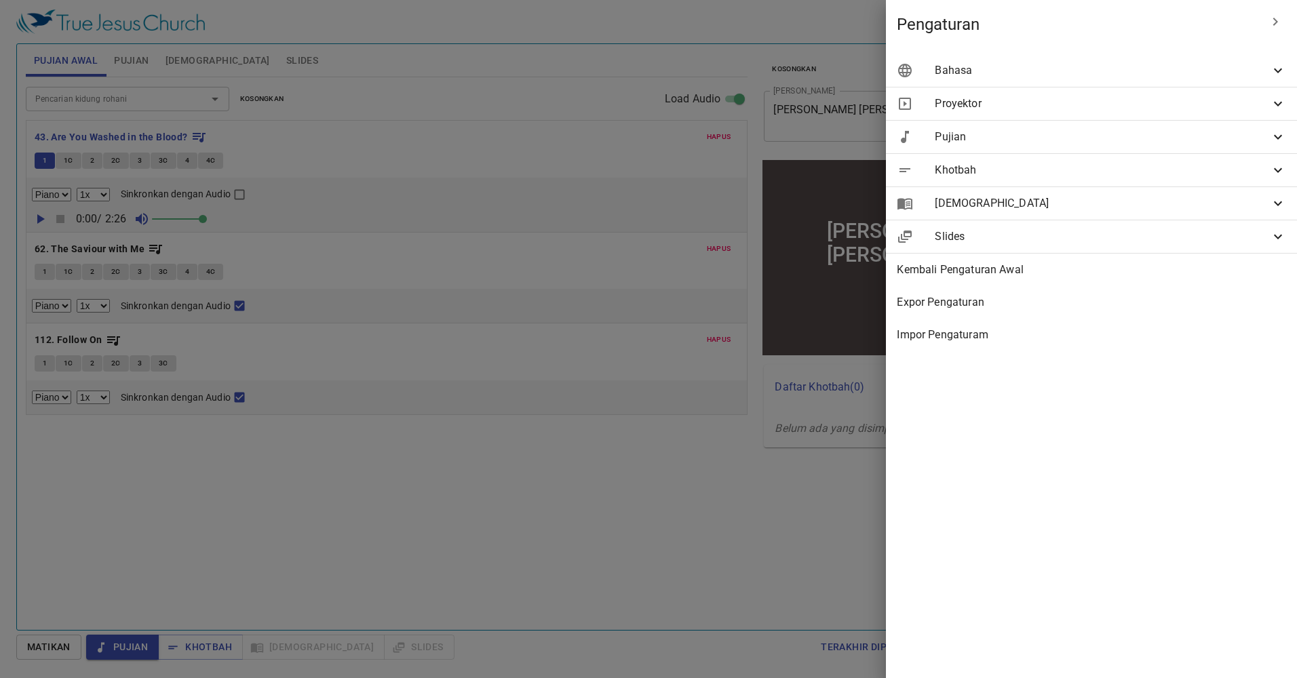
click at [635, 69] on span "Bahasa" at bounding box center [1102, 70] width 335 height 16
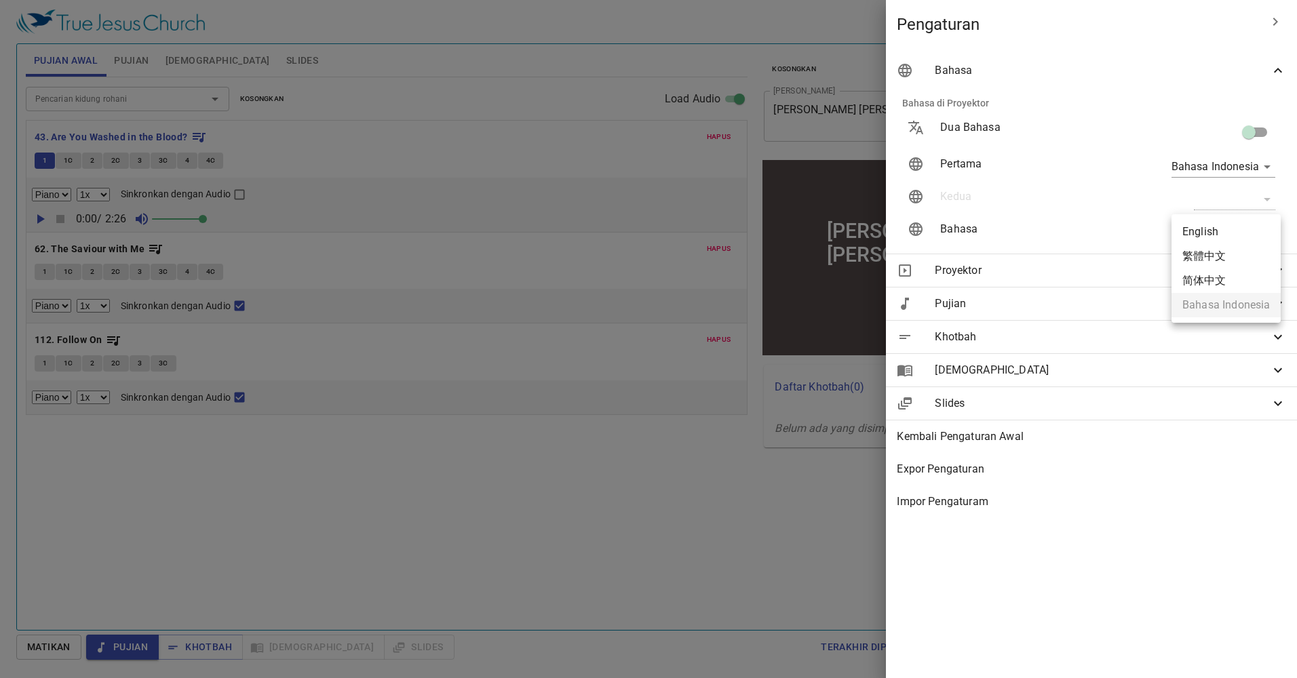
click at [635, 228] on body "Pilih tutorial Pengaturan Pujian Awal Pujian Alkitab Slides Pencarian kidung ro…" at bounding box center [648, 339] width 1297 height 678
click at [635, 234] on li "English" at bounding box center [1226, 232] width 109 height 24
type input "en"
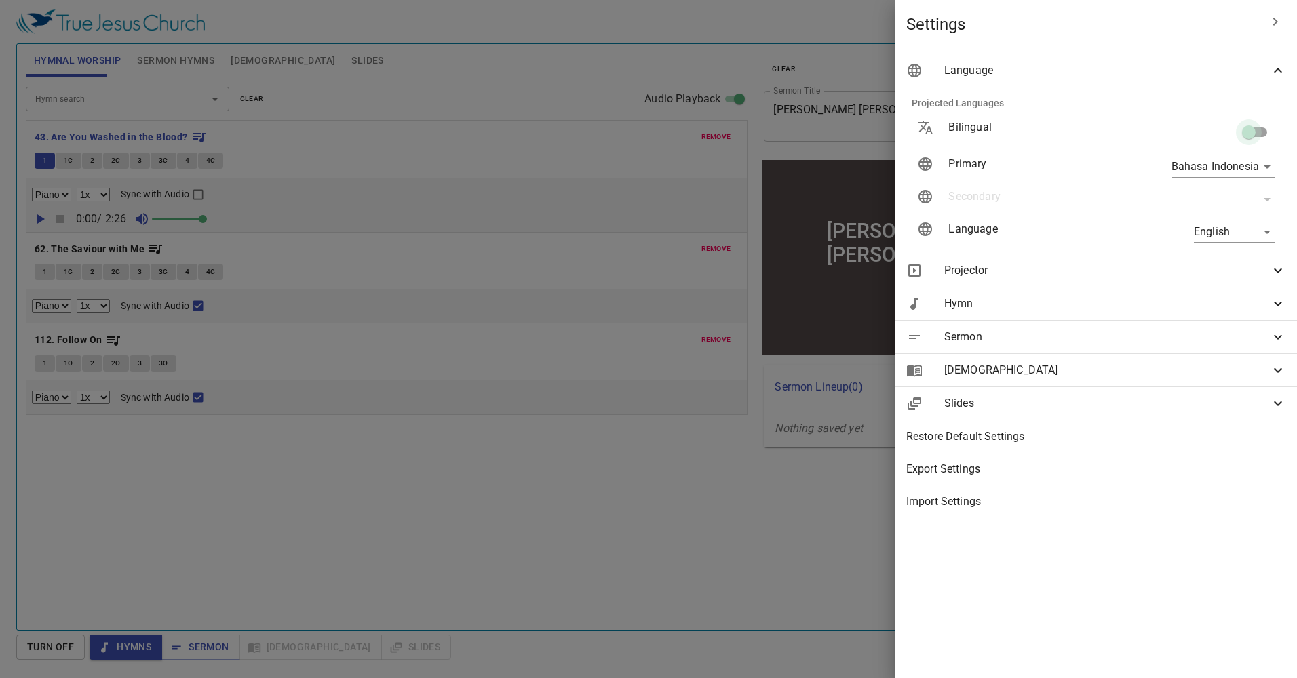
click at [635, 127] on input "checkbox" at bounding box center [1248, 135] width 77 height 26
checkbox input "true"
type input "en"
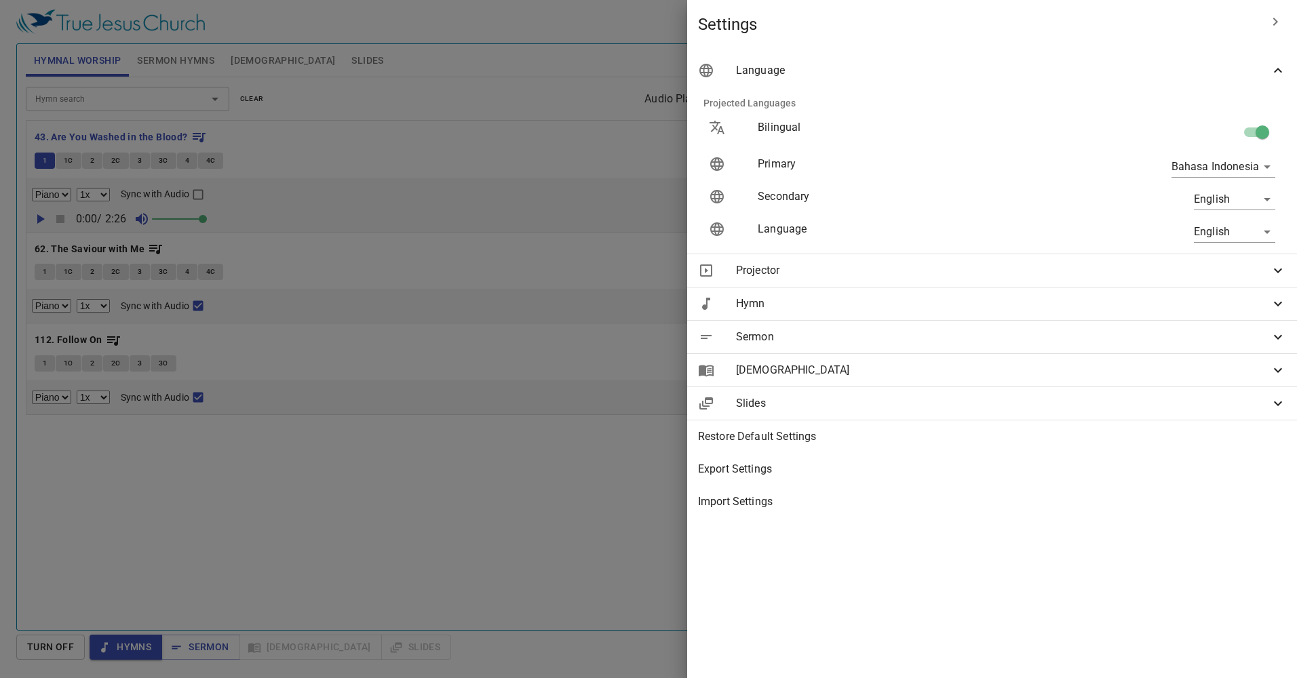
click at [635, 230] on body "Select a tutorial Settings Hymnal Worship Sermon Hymns Bible Slides Hymn search…" at bounding box center [648, 339] width 1297 height 678
click at [635, 284] on li "Bahasa Indonesia" at bounding box center [1231, 281] width 109 height 24
type input "id"
click at [612, 382] on div at bounding box center [648, 339] width 1297 height 678
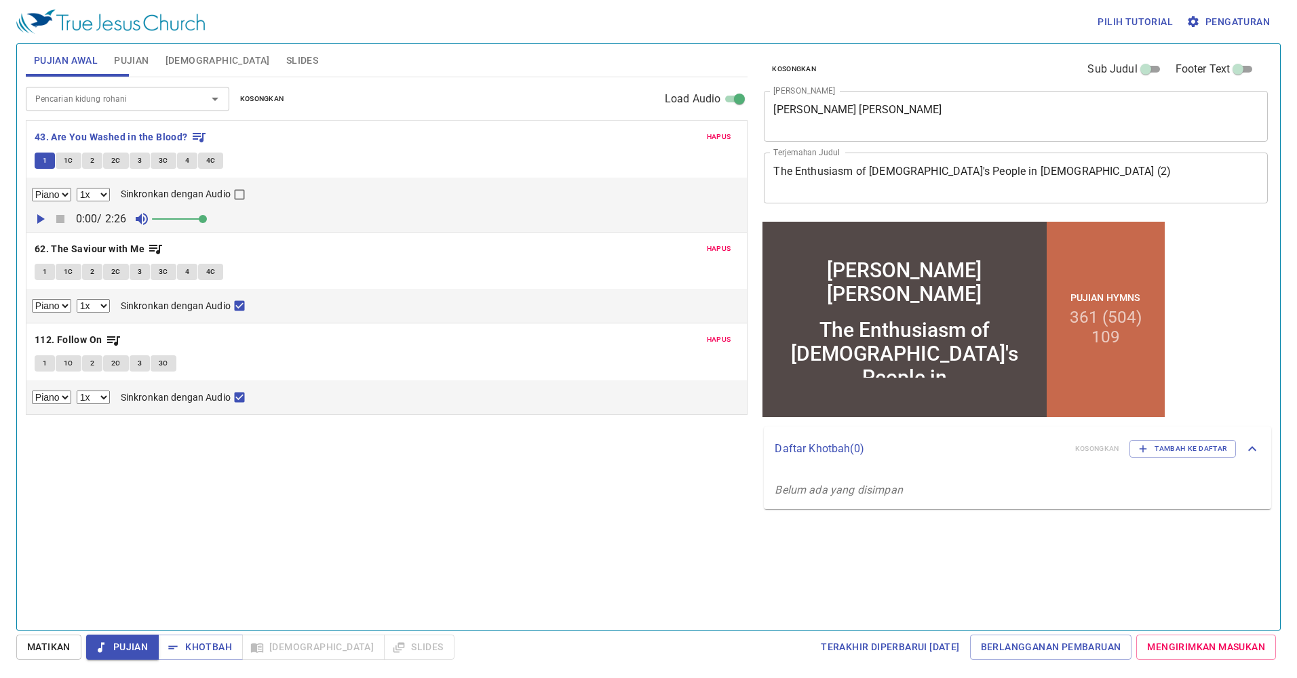
click at [68, 161] on span "1C" at bounding box center [68, 161] width 9 height 12
click at [90, 157] on span "2" at bounding box center [92, 161] width 4 height 12
click at [138, 156] on span "3" at bounding box center [140, 161] width 4 height 12
click at [189, 163] on button "4" at bounding box center [187, 161] width 20 height 16
click at [45, 271] on span "1" at bounding box center [45, 272] width 4 height 12
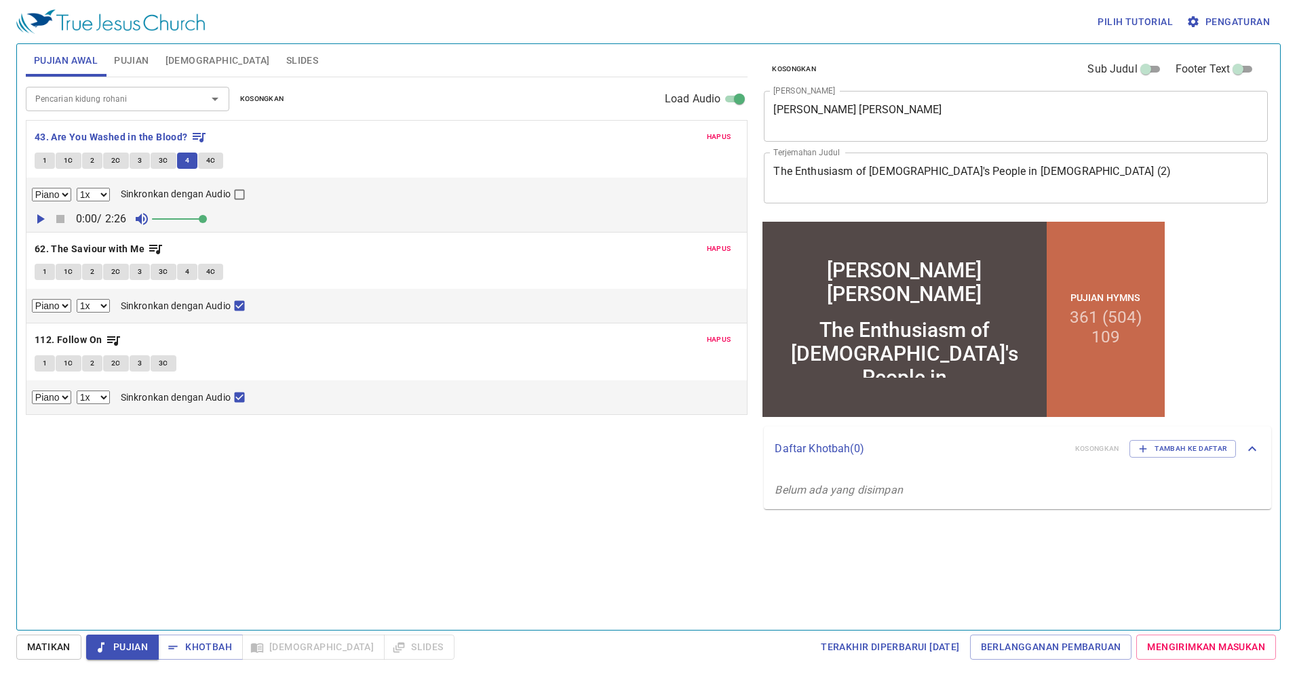
checkbox input "false"
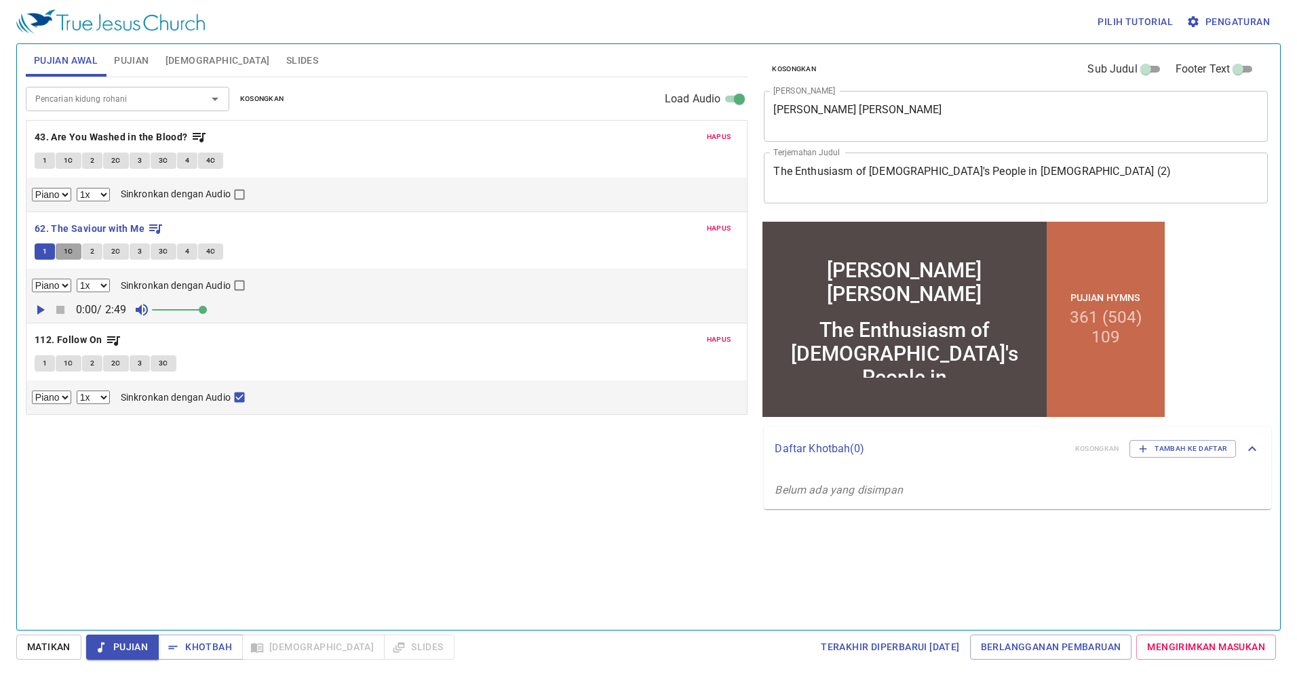
click at [69, 254] on span "1C" at bounding box center [68, 252] width 9 height 12
click at [94, 250] on span "2" at bounding box center [92, 252] width 4 height 12
click at [135, 252] on button "3" at bounding box center [140, 252] width 20 height 16
click at [138, 58] on span "Pujian" at bounding box center [131, 60] width 35 height 17
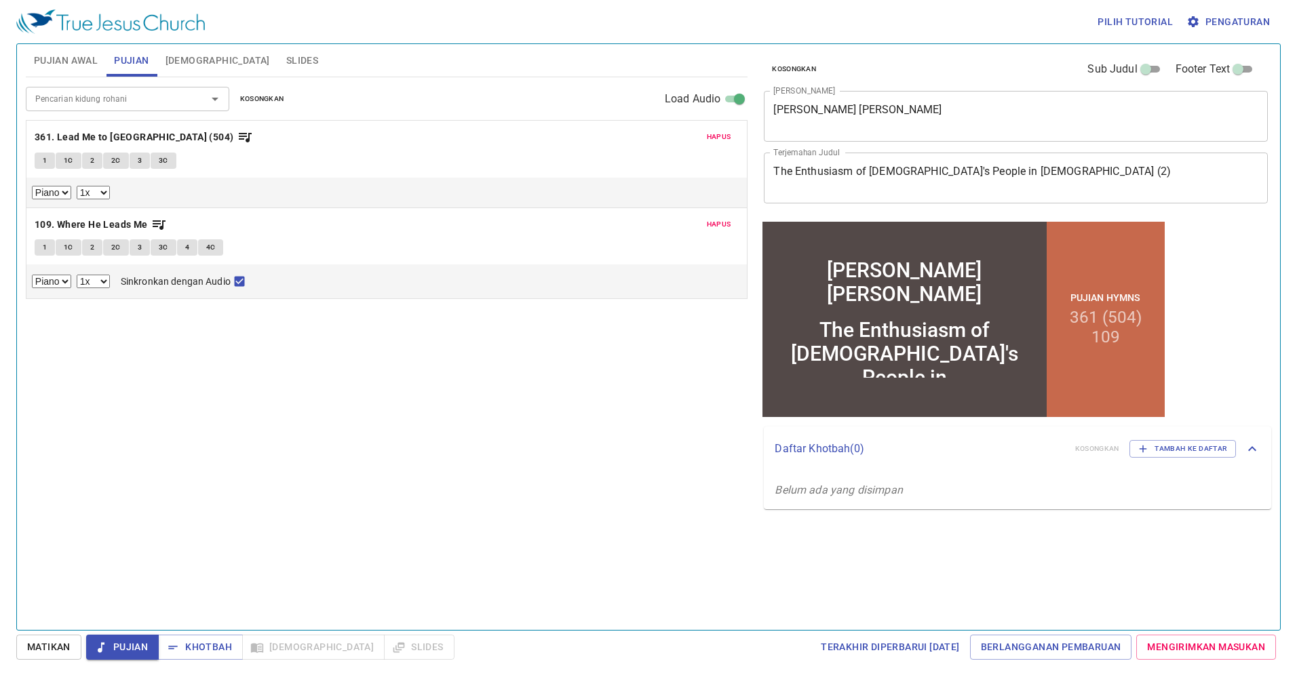
click at [68, 58] on span "Pujian Awal" at bounding box center [66, 60] width 64 height 17
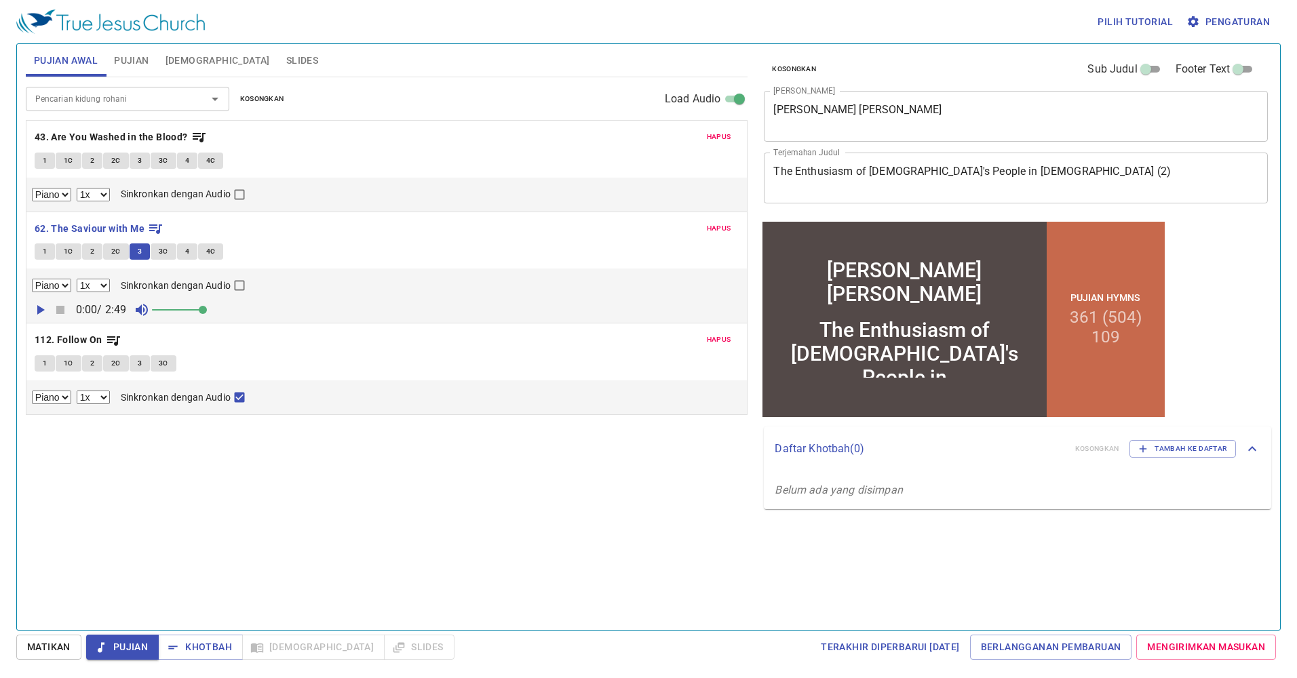
click at [41, 161] on button "1" at bounding box center [45, 161] width 20 height 16
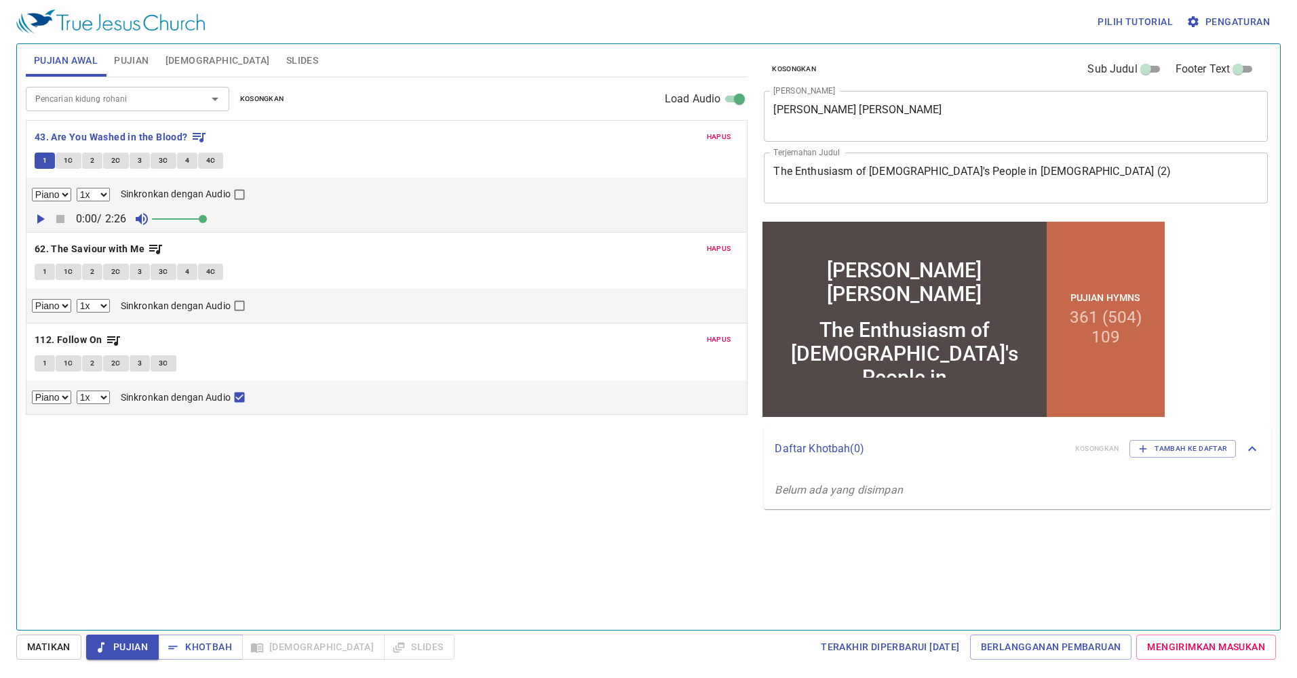
click at [635, 18] on span "Pengaturan" at bounding box center [1229, 22] width 81 height 17
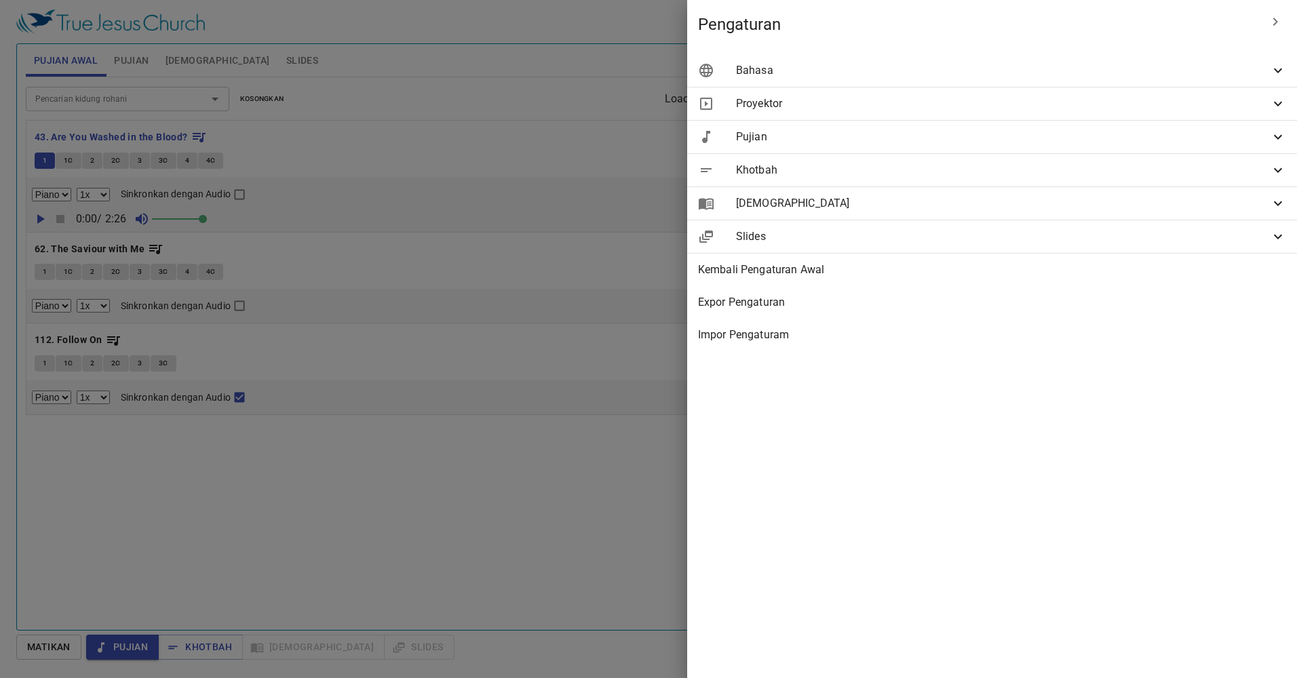
drag, startPoint x: 422, startPoint y: 547, endPoint x: 369, endPoint y: 501, distance: 69.8
click at [421, 382] on div at bounding box center [648, 339] width 1297 height 678
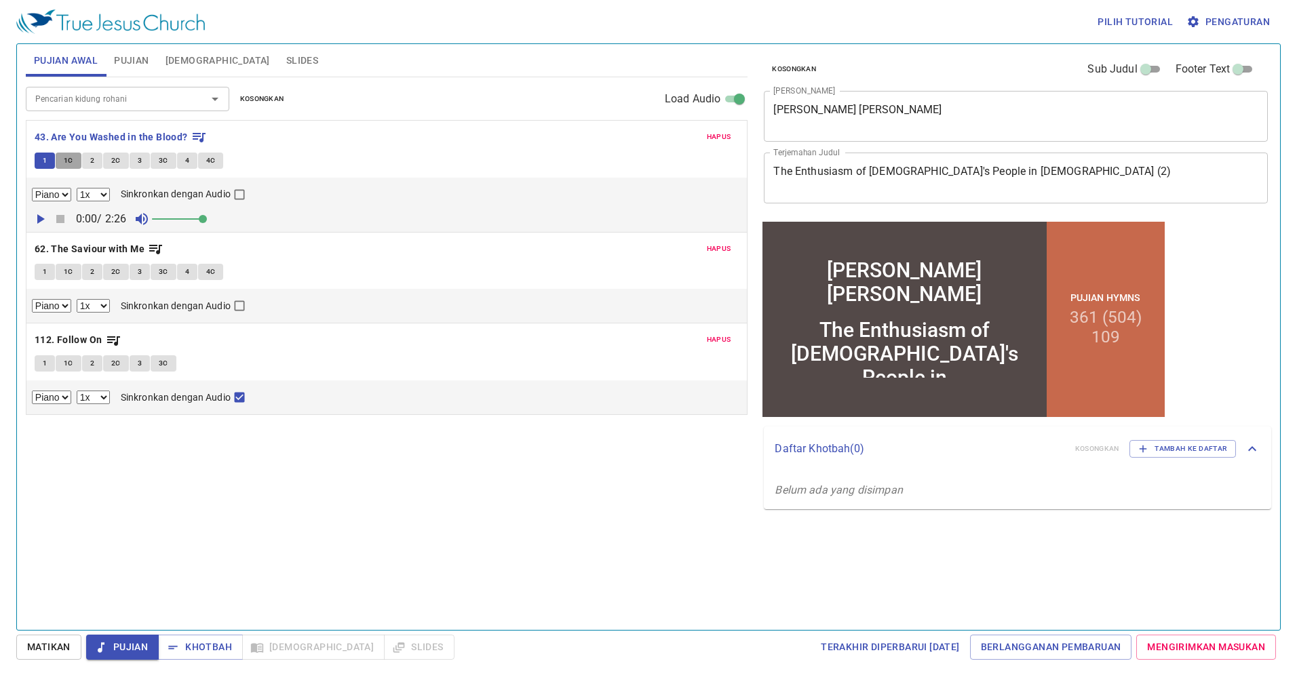
click at [65, 160] on span "1C" at bounding box center [68, 161] width 9 height 12
click at [635, 18] on span "Pengaturan" at bounding box center [1229, 22] width 81 height 17
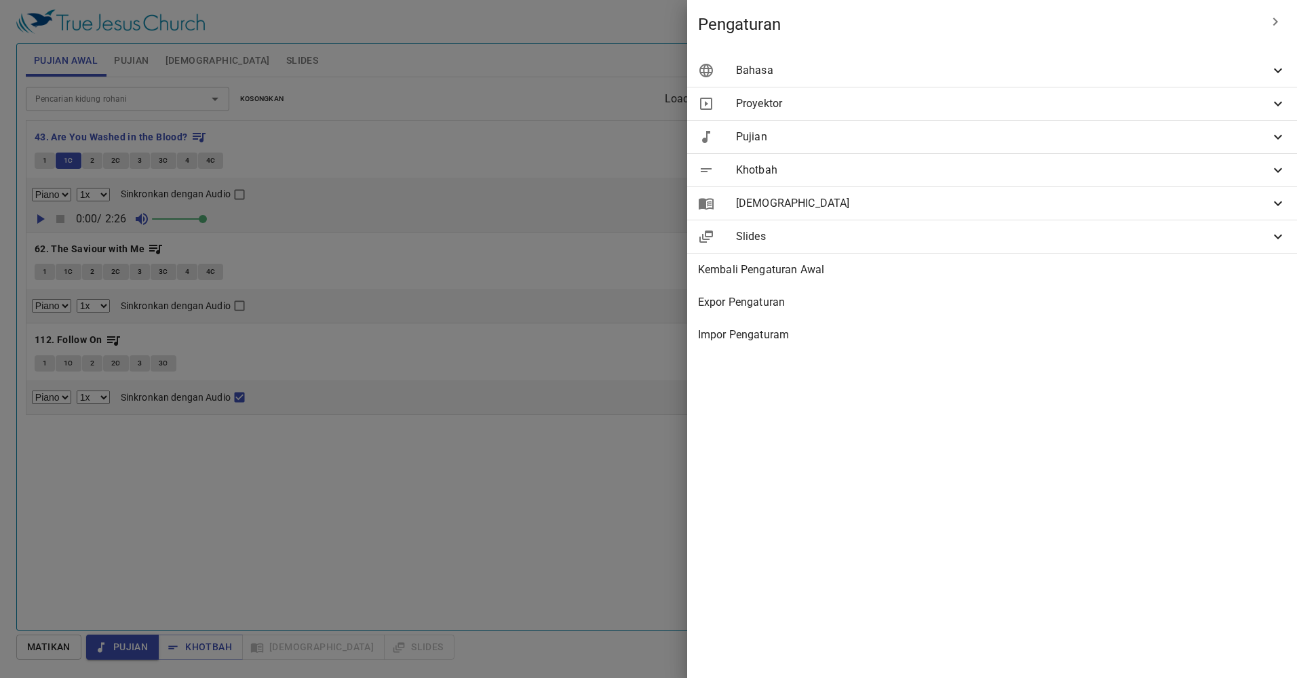
click at [635, 136] on icon at bounding box center [1278, 137] width 16 height 16
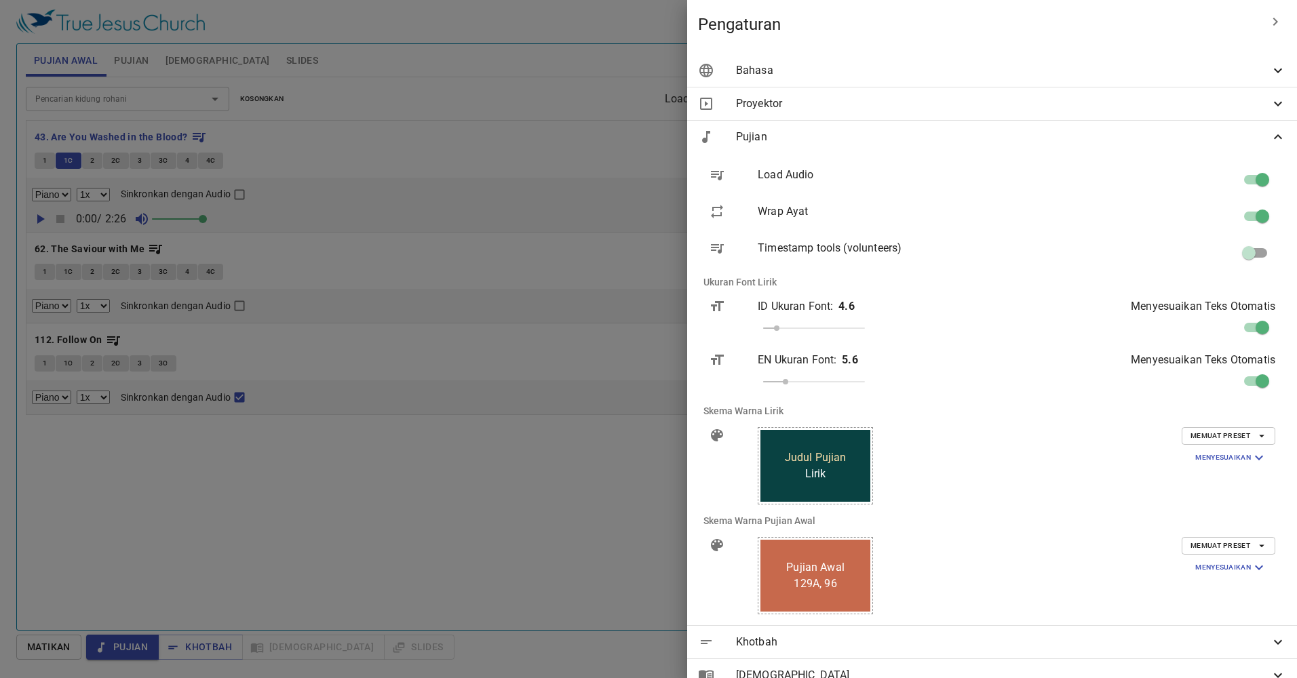
click at [635, 134] on icon at bounding box center [1278, 136] width 8 height 5
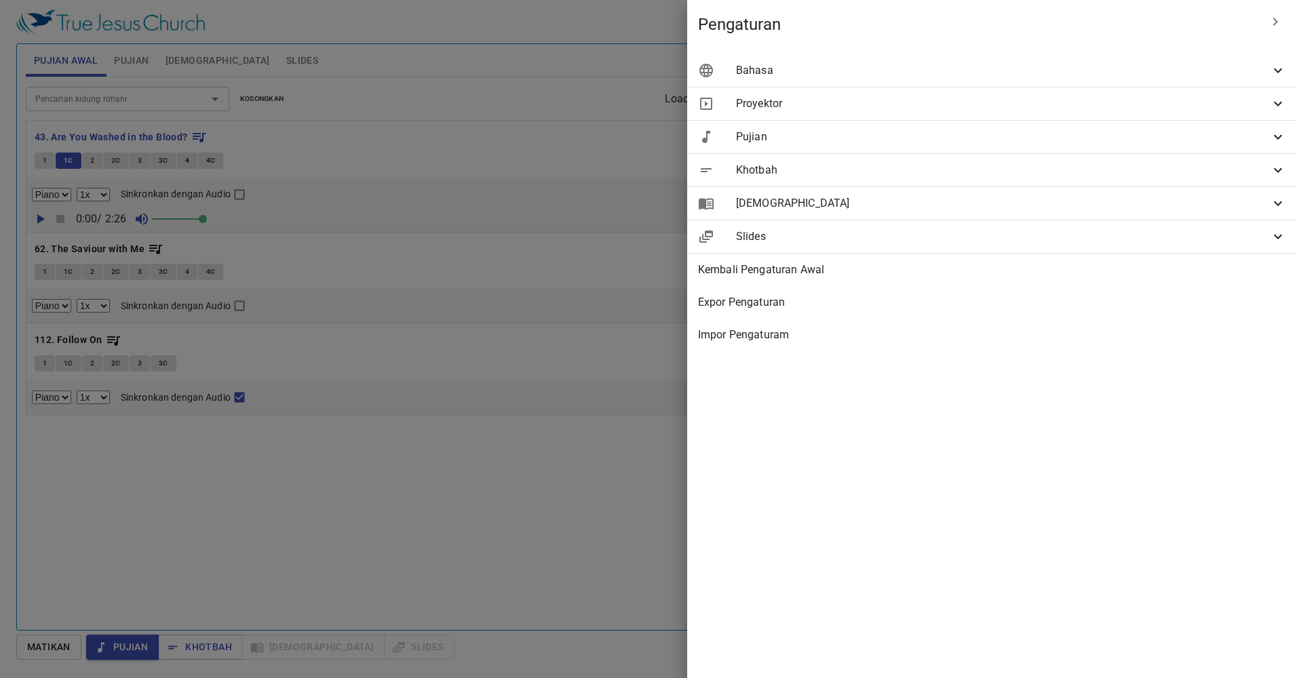
click at [635, 71] on icon at bounding box center [1278, 70] width 16 height 16
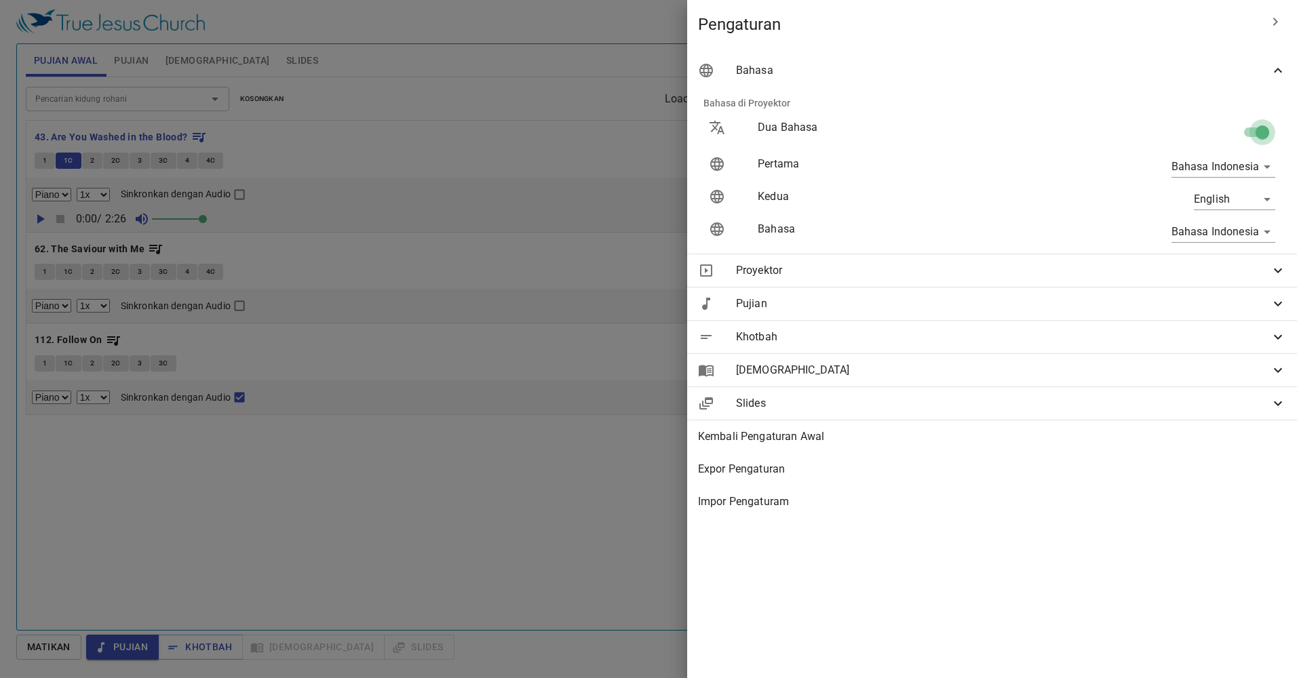
click at [635, 129] on input "checkbox" at bounding box center [1262, 135] width 77 height 26
checkbox input "false"
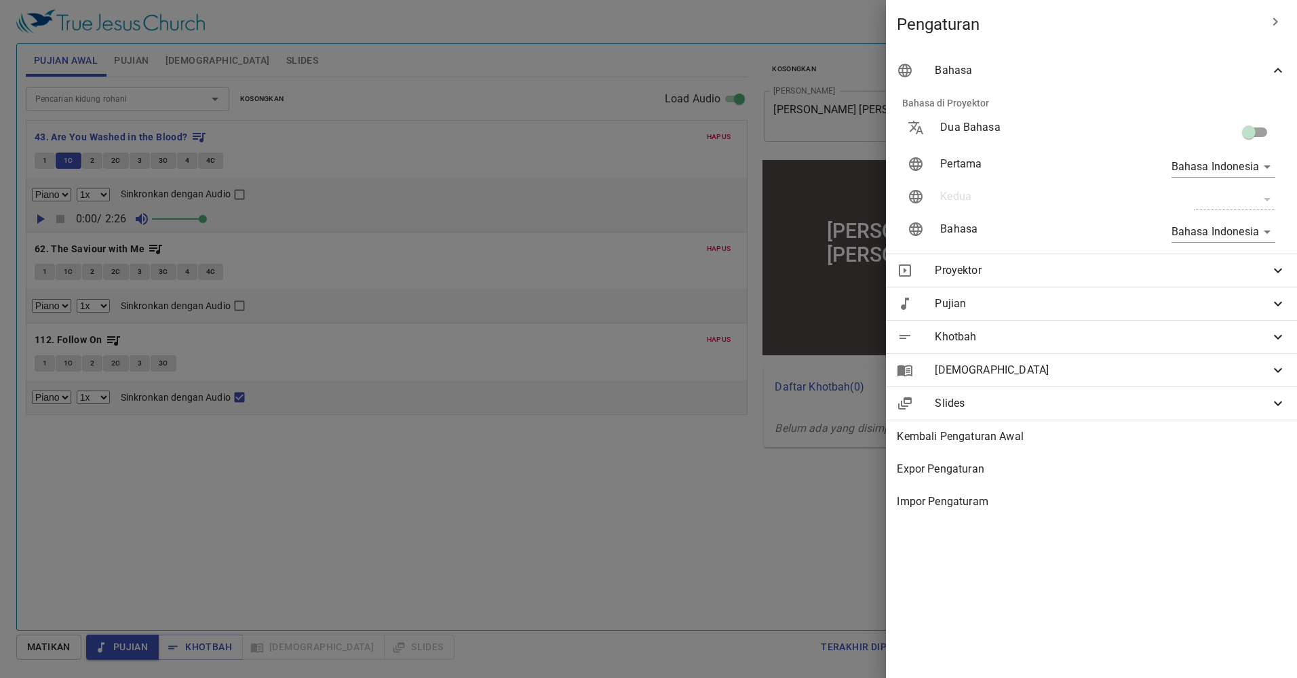
click at [549, 382] on div at bounding box center [648, 339] width 1297 height 678
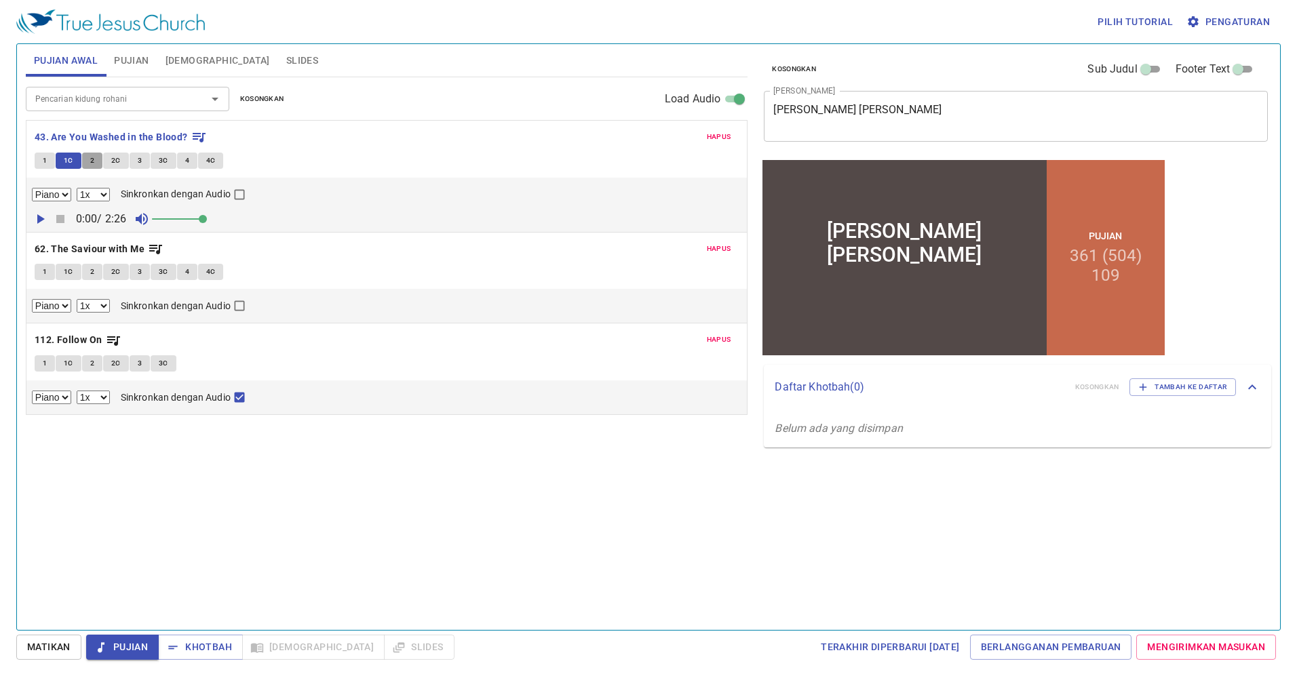
click at [96, 163] on button "2" at bounding box center [92, 161] width 20 height 16
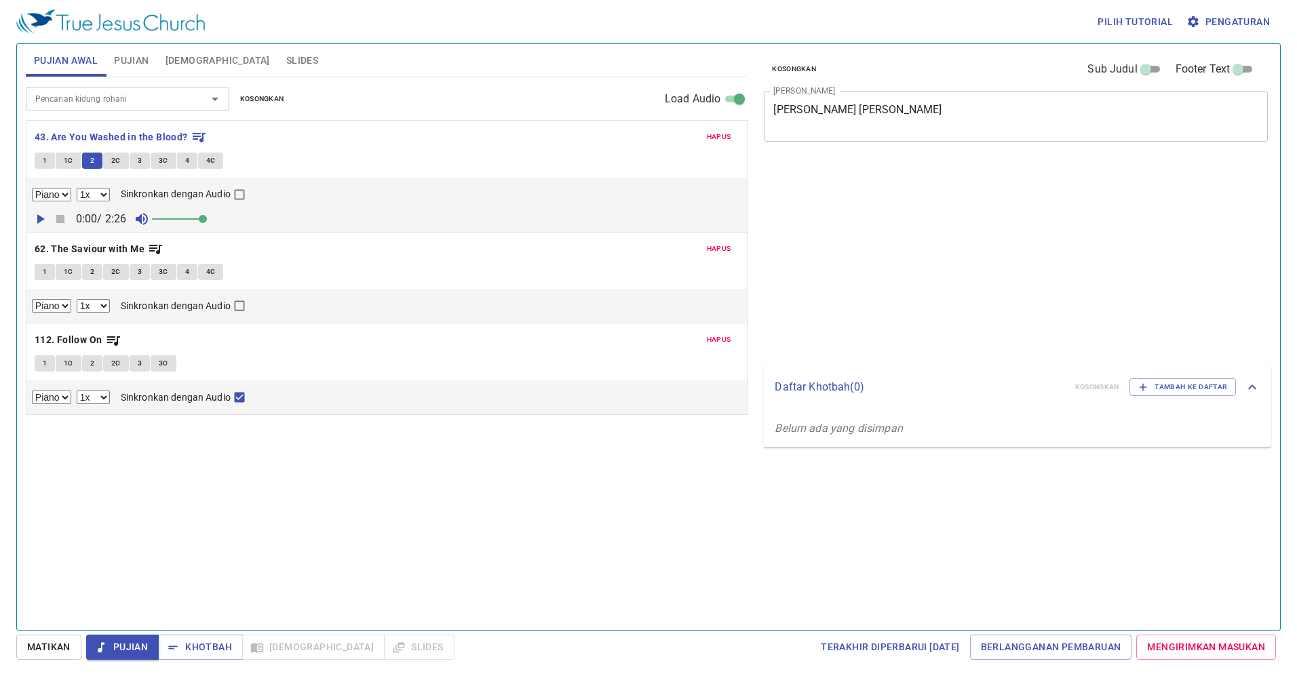
select select "1"
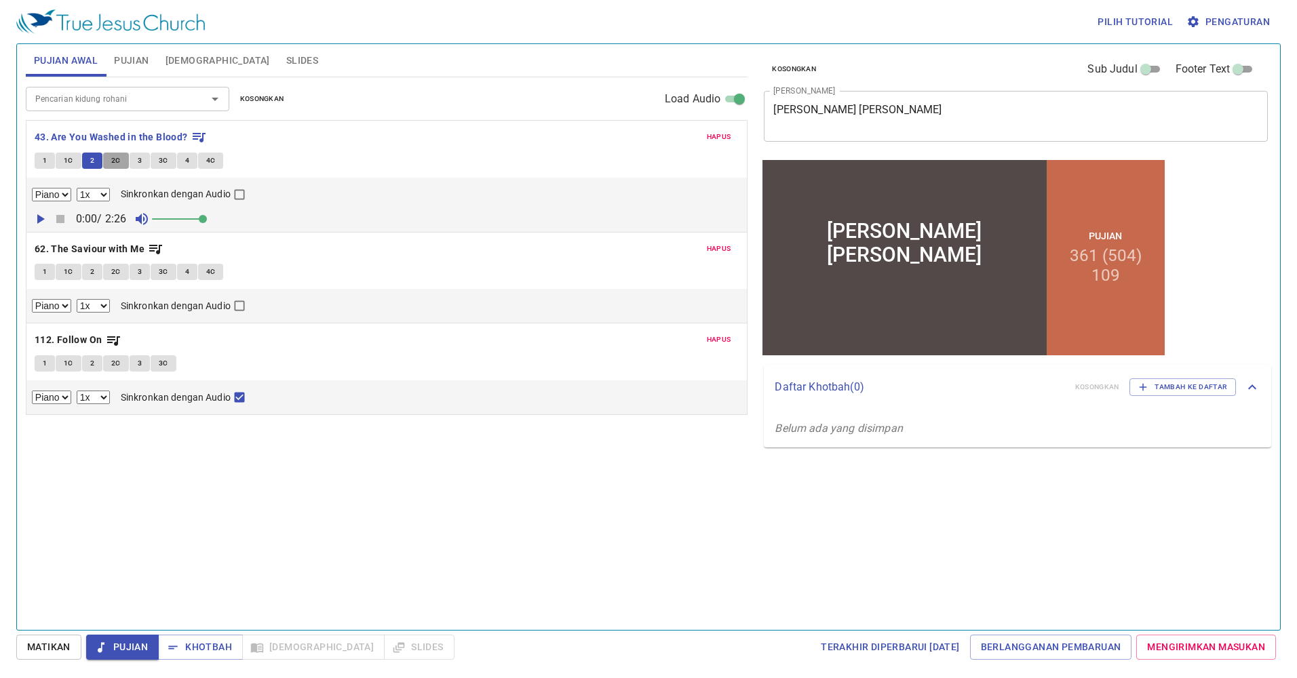
click at [115, 163] on span "2C" at bounding box center [115, 161] width 9 height 12
click at [135, 162] on button "3" at bounding box center [140, 161] width 20 height 16
click at [163, 159] on span "3C" at bounding box center [163, 161] width 9 height 12
click at [187, 163] on span "4" at bounding box center [187, 161] width 4 height 12
click at [209, 159] on span "4C" at bounding box center [210, 161] width 9 height 12
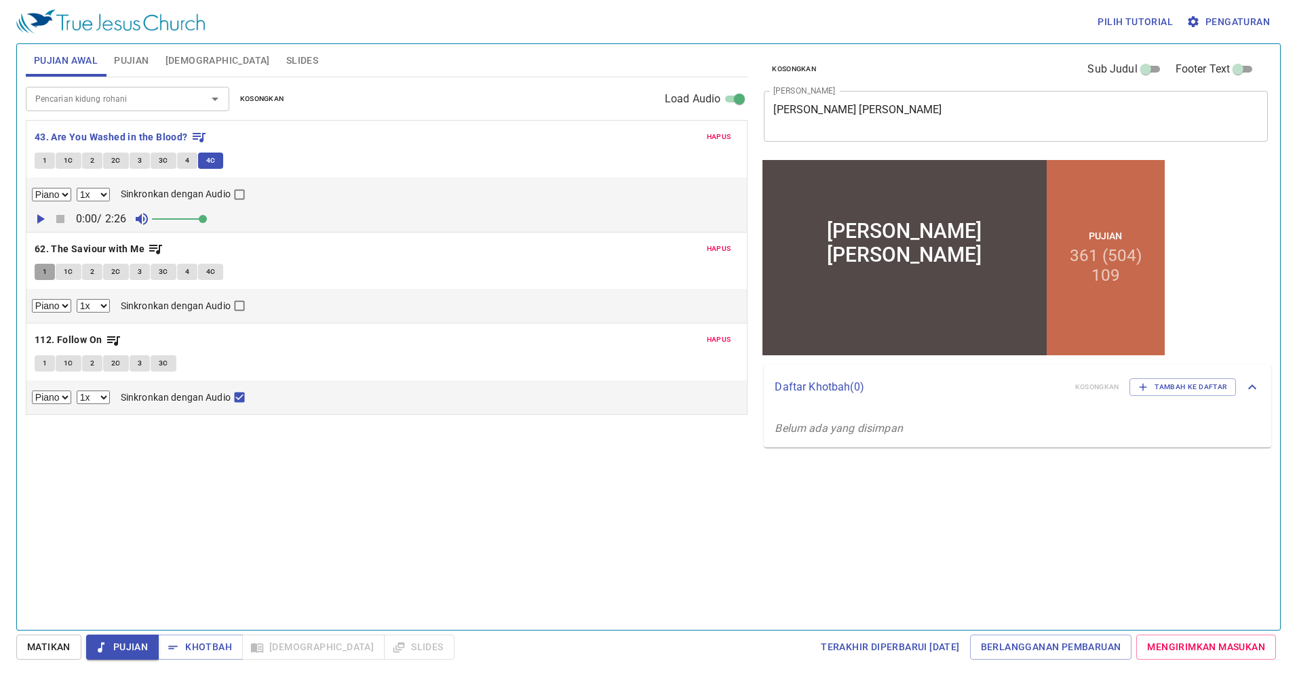
click at [44, 271] on span "1" at bounding box center [45, 272] width 4 height 12
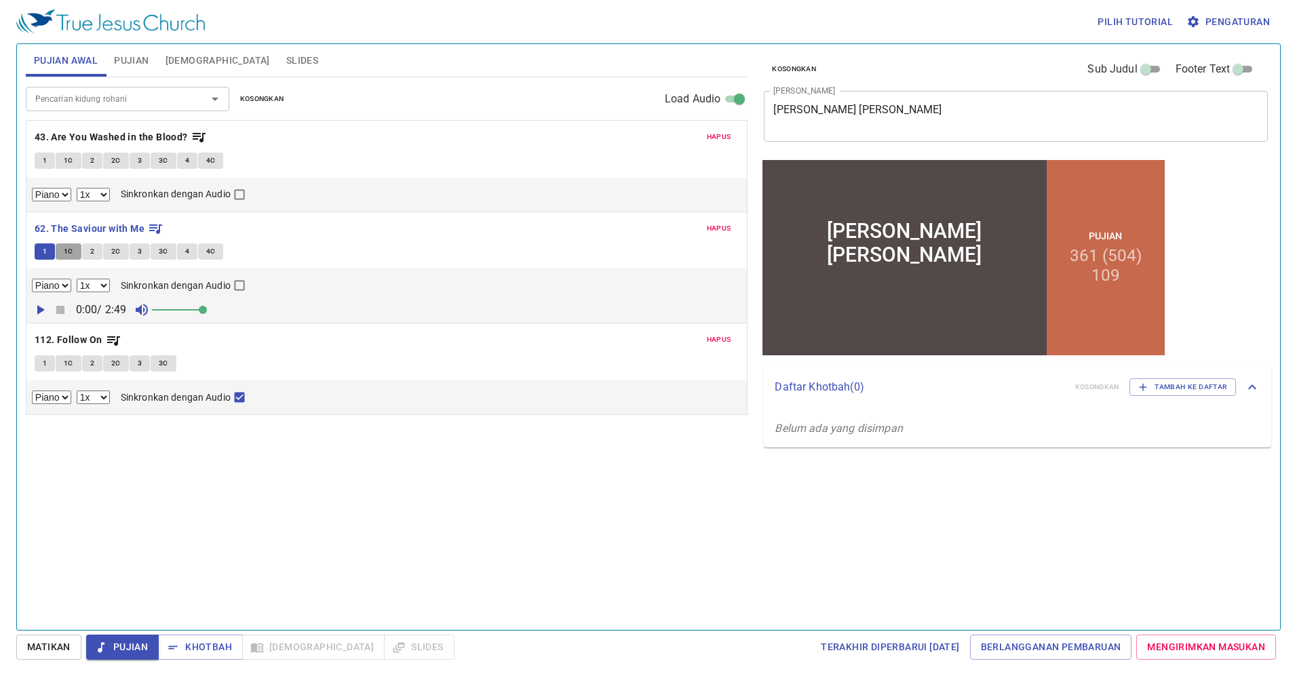
click at [70, 253] on span "1C" at bounding box center [68, 252] width 9 height 12
click at [94, 256] on span "2" at bounding box center [92, 252] width 4 height 12
click at [118, 252] on span "2C" at bounding box center [115, 252] width 9 height 12
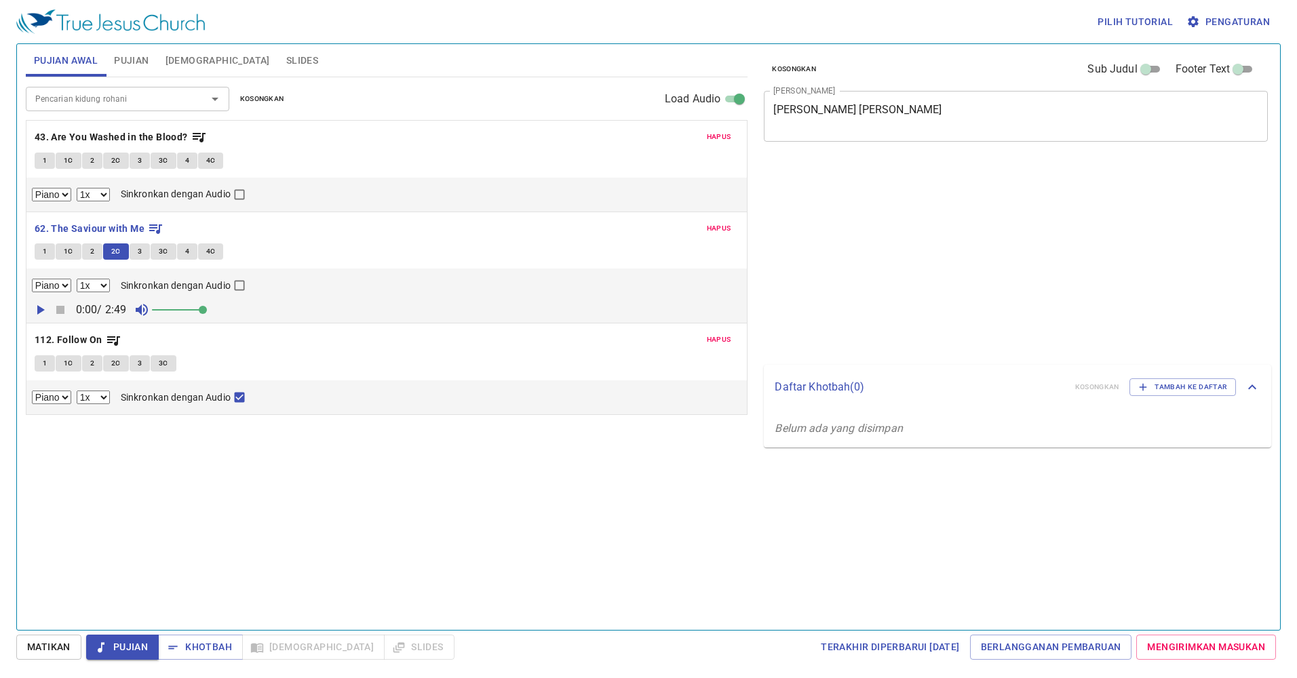
select select "1"
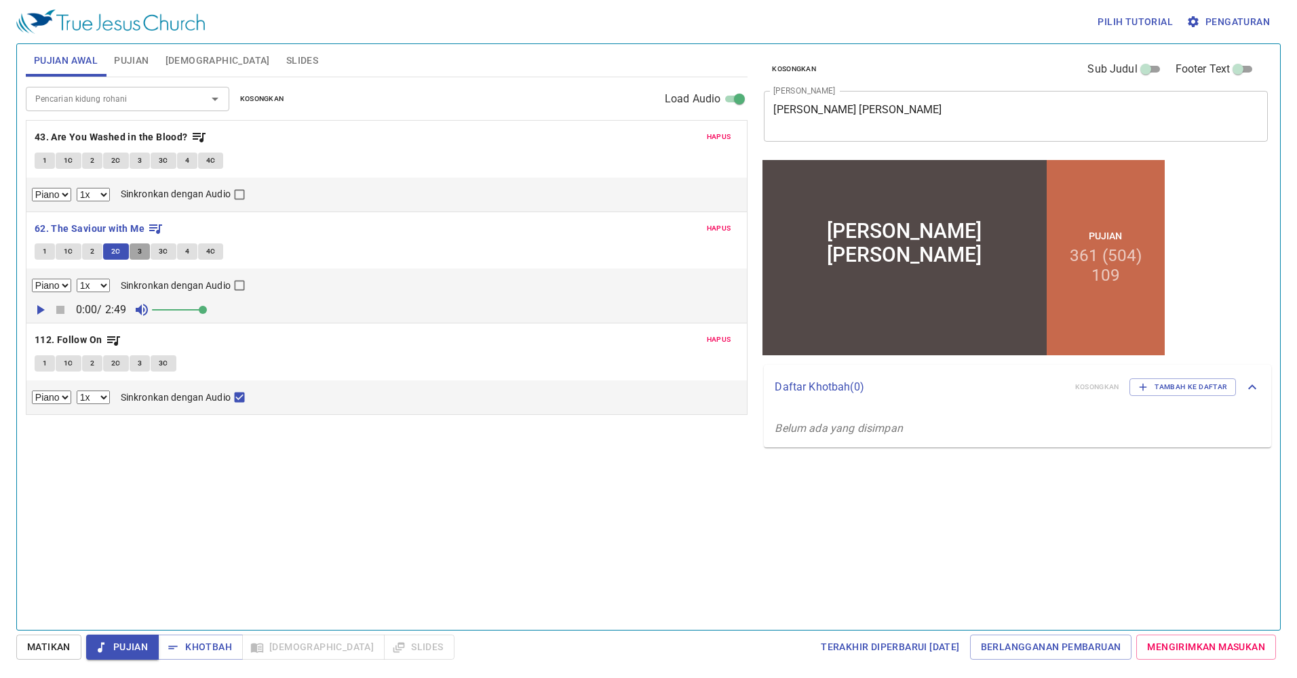
click at [138, 256] on span "3" at bounding box center [140, 252] width 4 height 12
click at [163, 254] on span "3C" at bounding box center [163, 252] width 9 height 12
click at [183, 254] on button "4" at bounding box center [187, 252] width 20 height 16
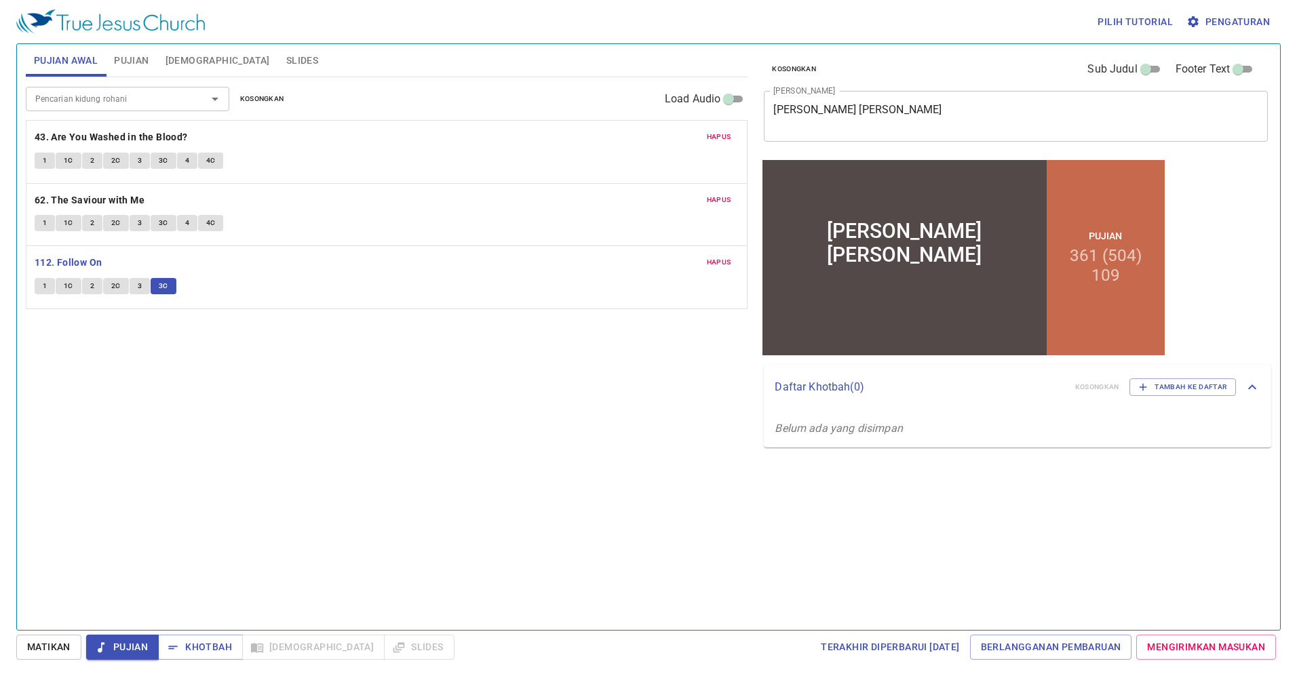
click at [43, 286] on span "1" at bounding box center [45, 286] width 4 height 12
click at [68, 284] on span "1C" at bounding box center [68, 286] width 9 height 12
click at [92, 290] on span "2" at bounding box center [92, 286] width 4 height 12
click at [113, 289] on span "2C" at bounding box center [115, 286] width 9 height 12
click at [140, 292] on span "3" at bounding box center [140, 286] width 4 height 12
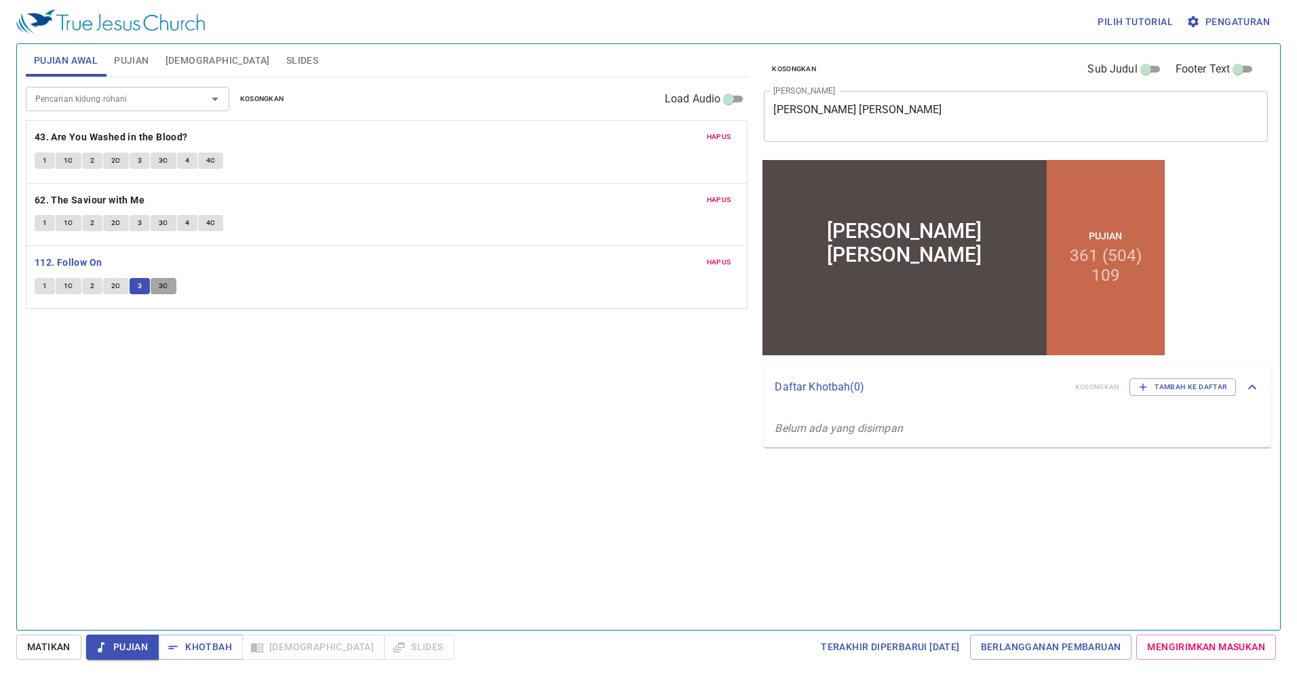
click at [162, 291] on span "3C" at bounding box center [163, 286] width 9 height 12
click at [136, 61] on span "Pujian" at bounding box center [131, 60] width 35 height 17
click at [43, 159] on span "1" at bounding box center [45, 161] width 4 height 12
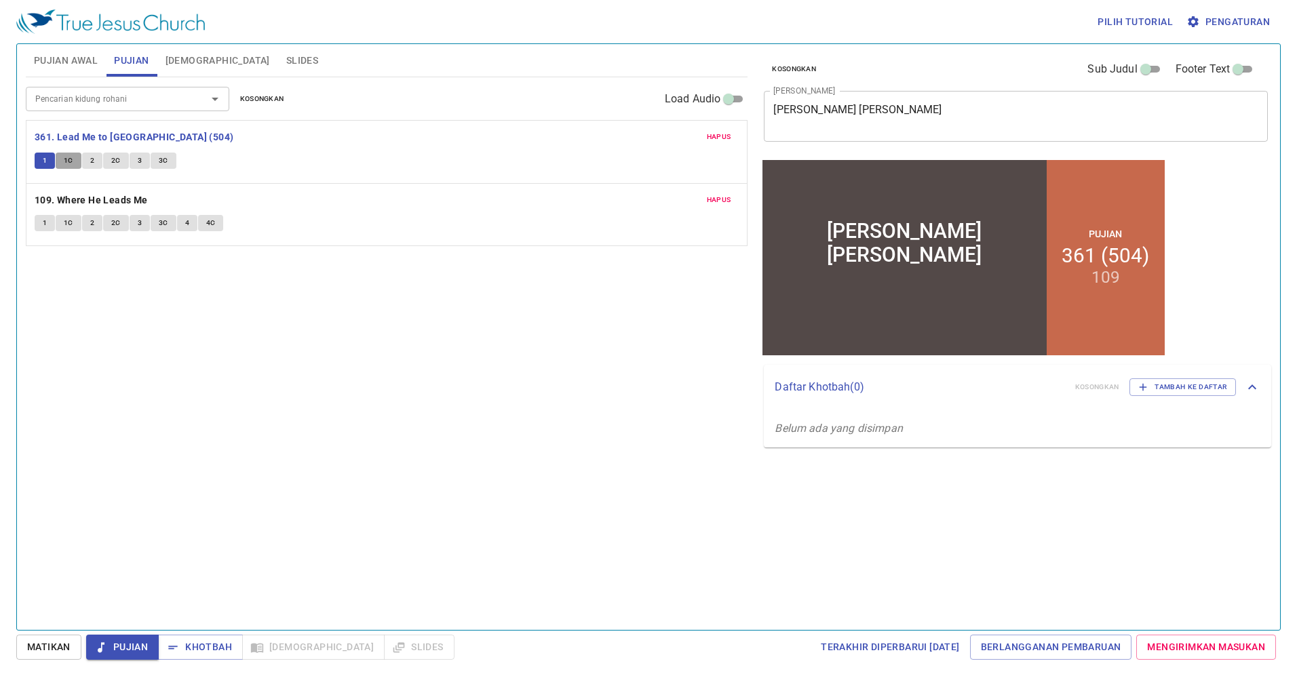
click at [70, 159] on span "1C" at bounding box center [68, 161] width 9 height 12
click at [92, 163] on span "2" at bounding box center [92, 161] width 4 height 12
click at [117, 162] on span "2C" at bounding box center [115, 161] width 9 height 12
click at [138, 163] on span "3" at bounding box center [140, 161] width 4 height 12
click at [163, 163] on span "3C" at bounding box center [163, 161] width 9 height 12
